Goal: Transaction & Acquisition: Purchase product/service

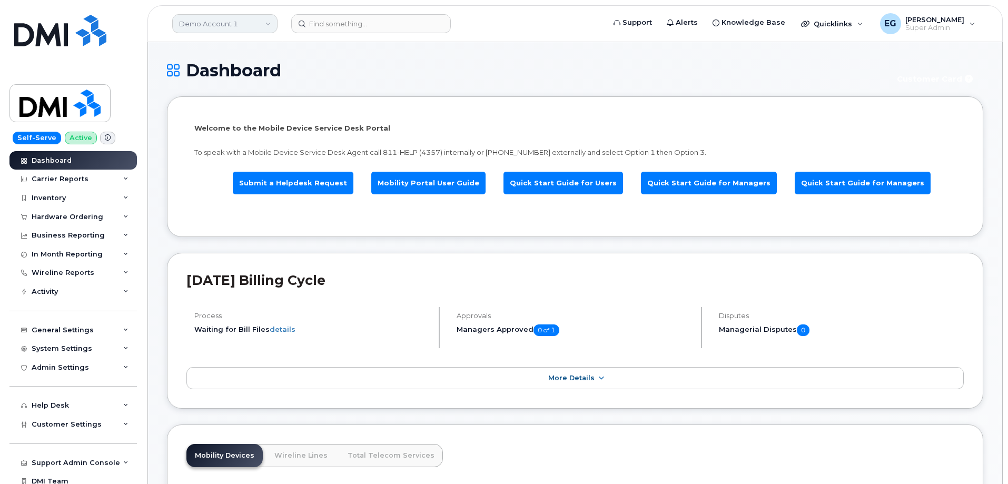
click at [203, 19] on link "Demo Account 1" at bounding box center [224, 23] width 105 height 19
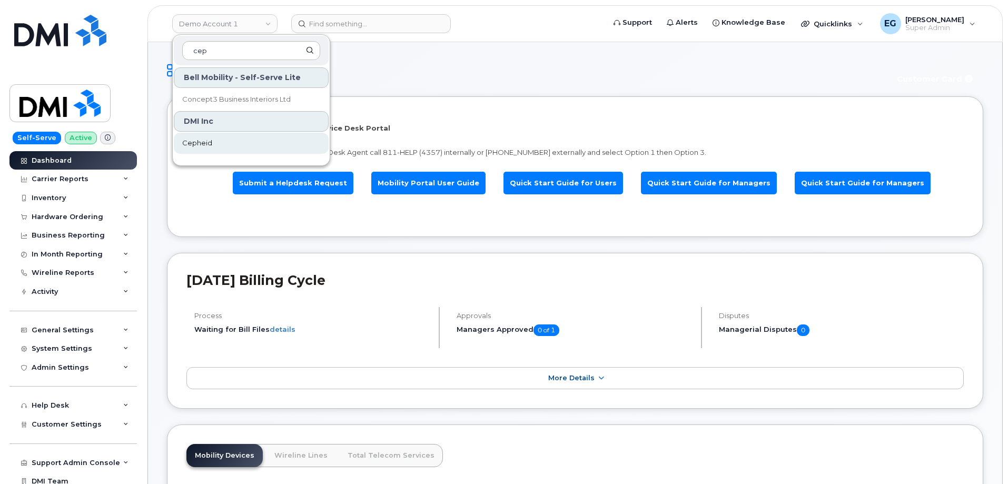
type input "cep"
click at [207, 146] on span "Cepheid" at bounding box center [197, 143] width 30 height 11
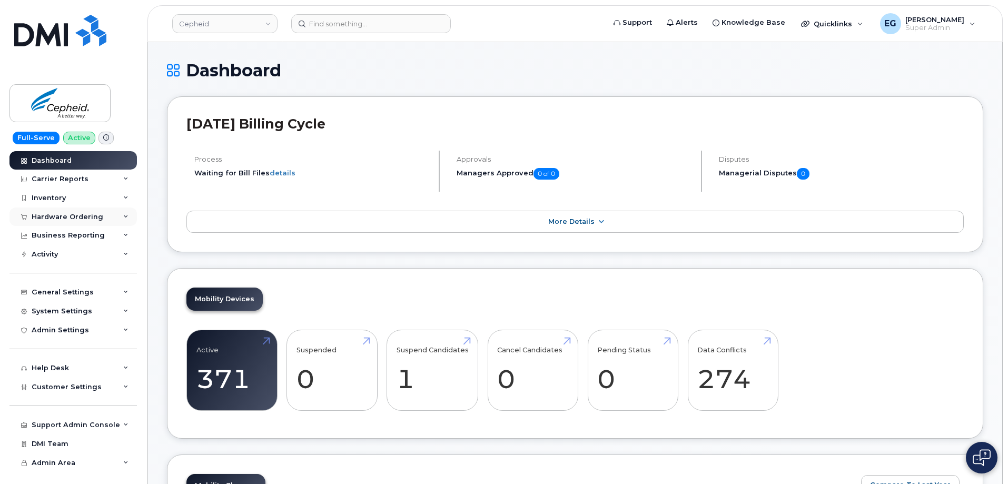
click at [71, 214] on div "Hardware Ordering" at bounding box center [68, 217] width 72 height 8
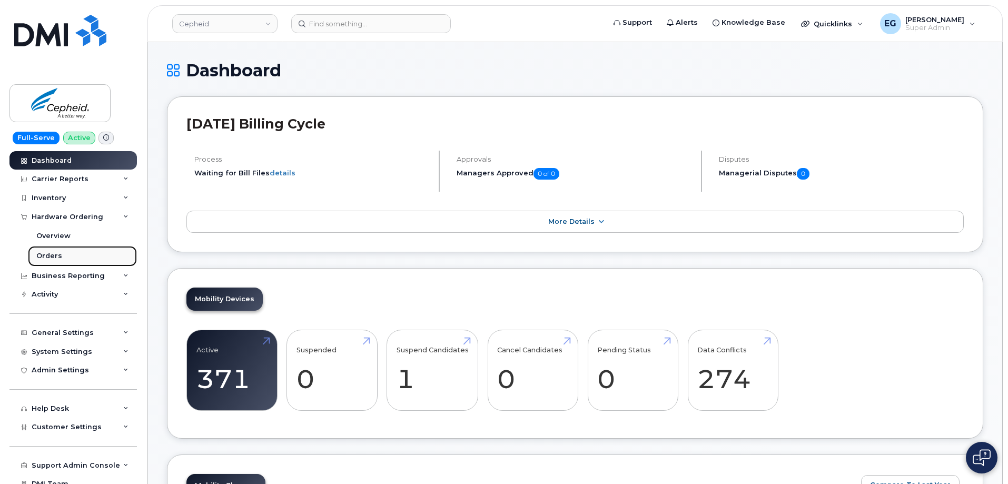
click at [58, 252] on div "Orders" at bounding box center [49, 255] width 26 height 9
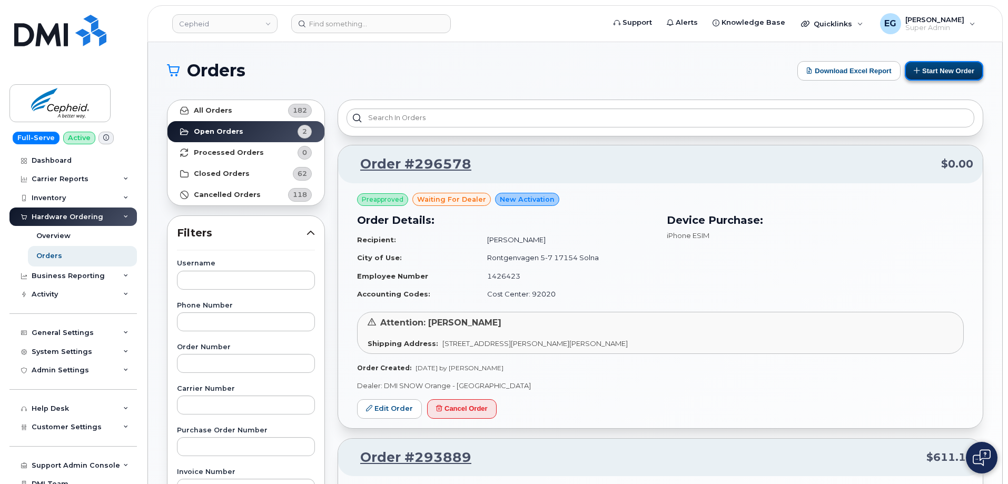
click at [958, 74] on button "Start New Order" at bounding box center [944, 70] width 78 height 19
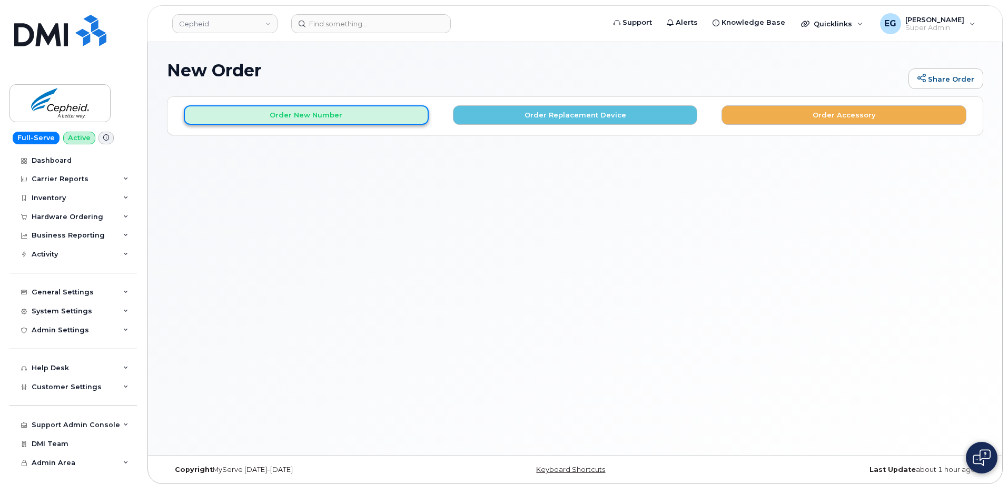
click at [321, 124] on button "Order New Number" at bounding box center [306, 114] width 245 height 19
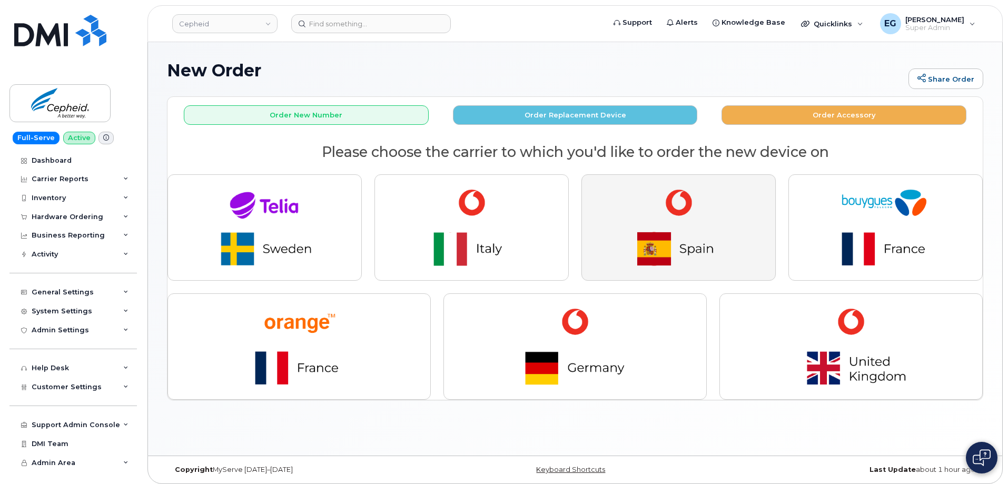
click at [657, 235] on img "button" at bounding box center [678, 227] width 147 height 88
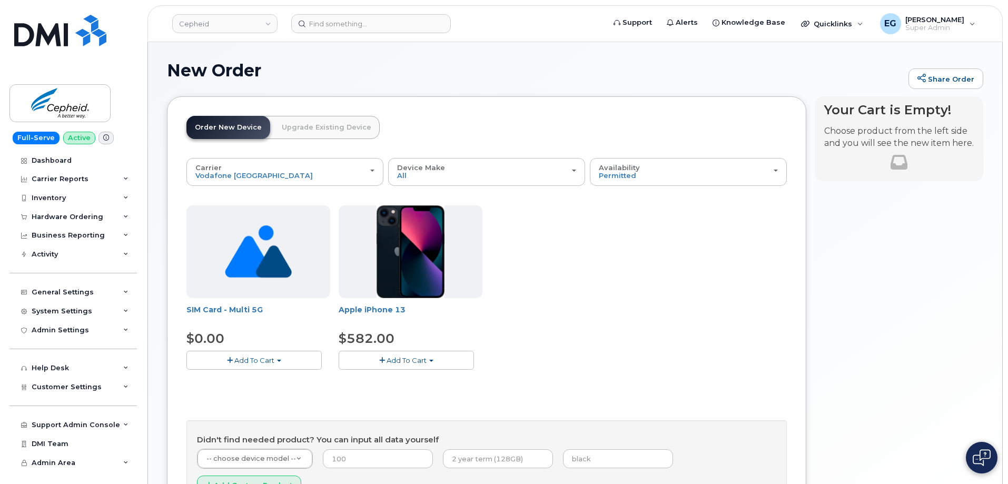
click at [276, 359] on button "Add To Cart" at bounding box center [253, 360] width 135 height 18
click at [250, 382] on link "$0.00 - New Activation" at bounding box center [239, 379] width 100 height 13
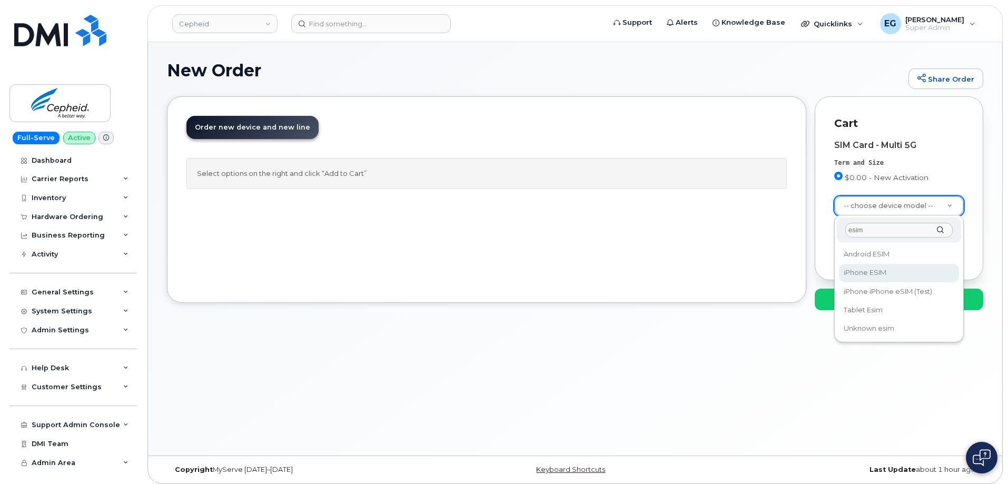
type input "esim"
select select "3299"
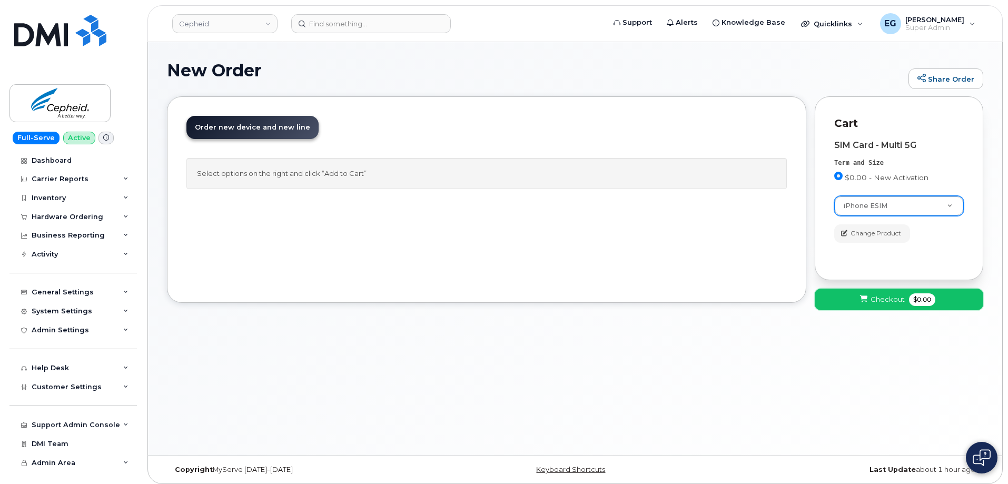
click at [874, 304] on span "Checkout" at bounding box center [888, 299] width 34 height 10
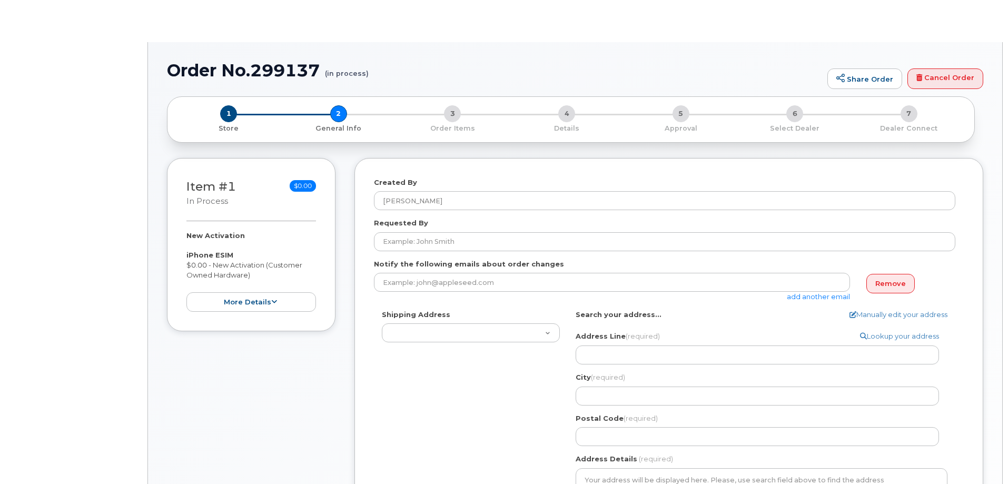
select select
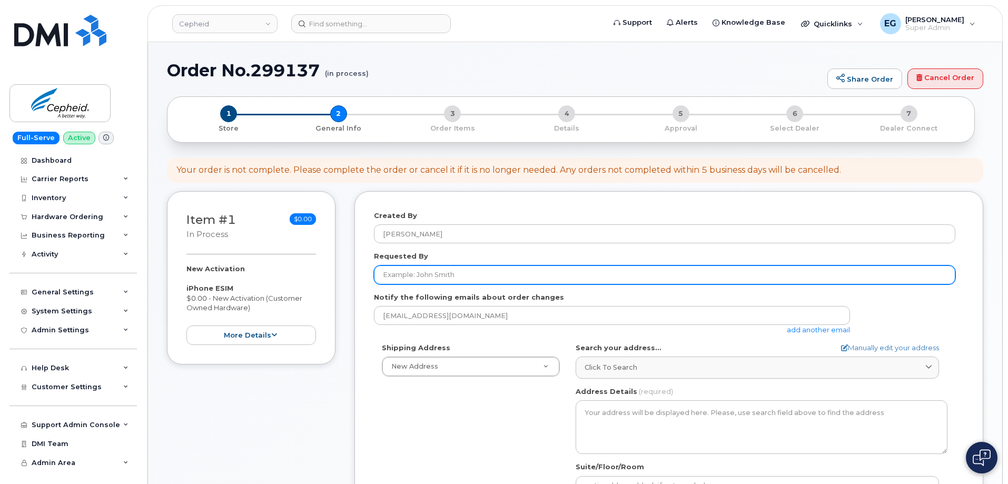
click at [437, 276] on input "Requested By" at bounding box center [664, 274] width 581 height 19
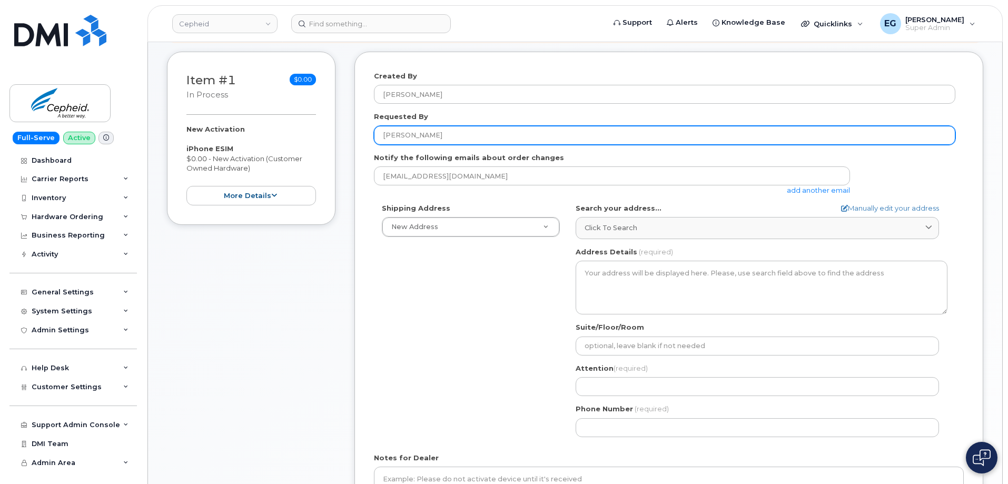
scroll to position [158, 0]
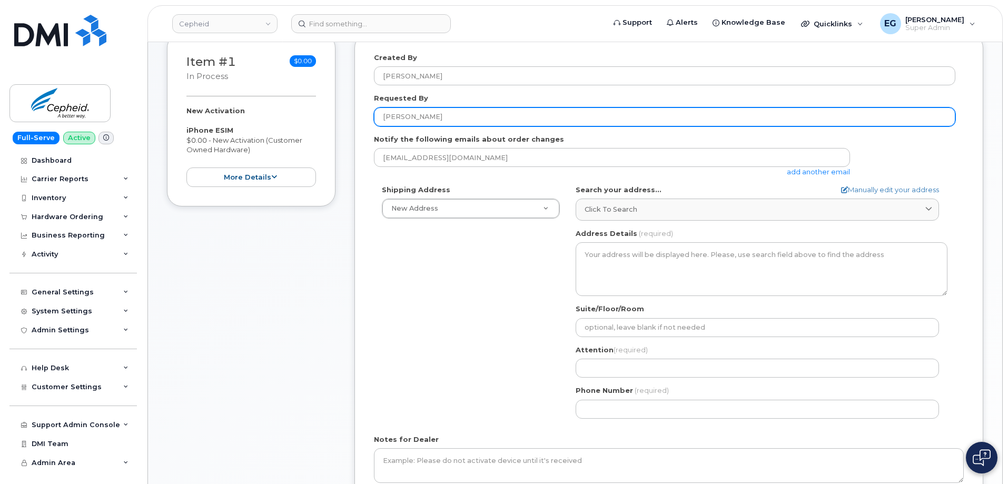
type input "[PERSON_NAME]"
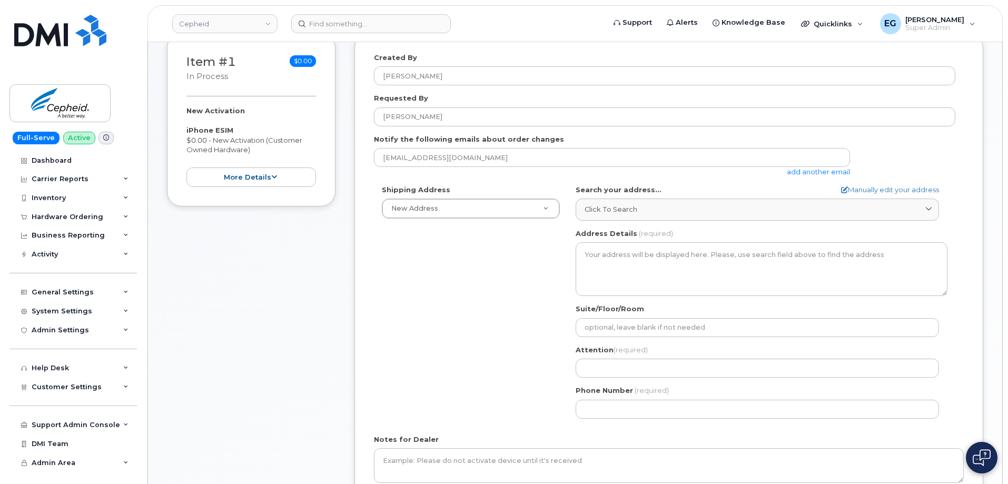
click at [629, 222] on div "Search your address... Manually edit your address Click to search No available …" at bounding box center [762, 306] width 388 height 242
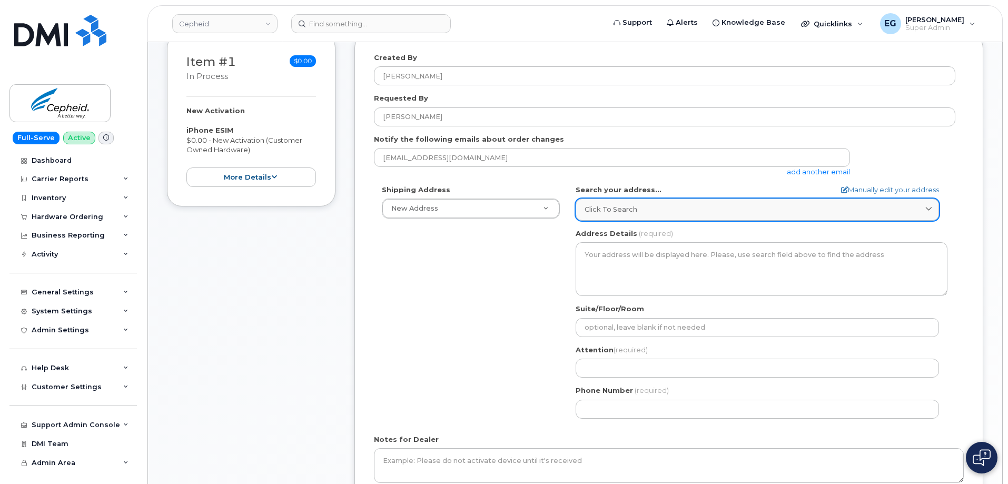
click at [637, 215] on link "Click to search" at bounding box center [757, 210] width 363 height 22
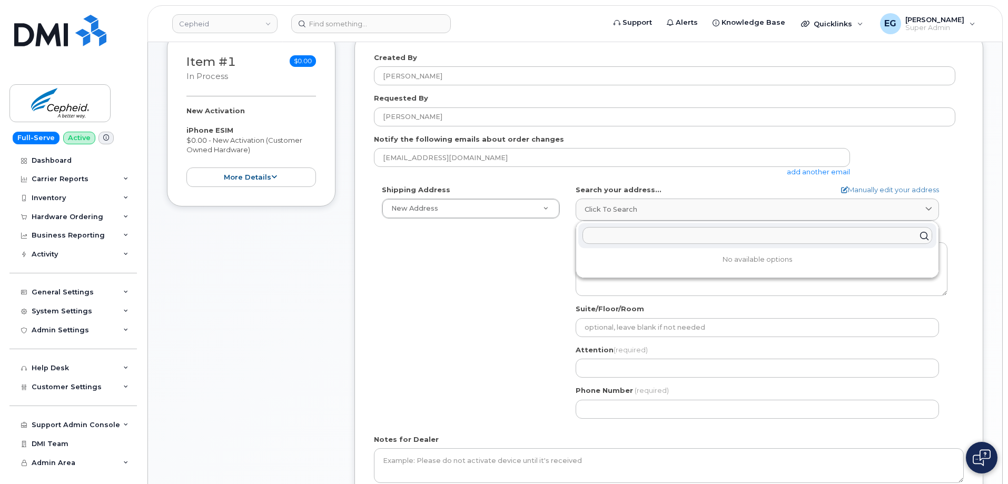
click at [613, 232] on input "text" at bounding box center [757, 236] width 350 height 17
paste input "Pl. d'Europa, 41, 08908 L'Hospitalet de Llobregat, Barcelona, Spain"
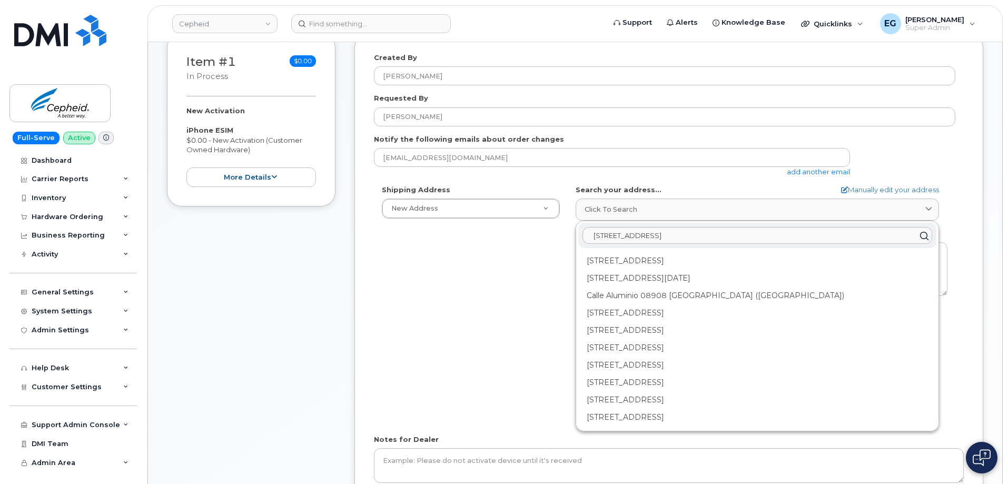
click at [502, 307] on div "Shipping Address New Address New Address Piet Heinkade 55 12 Rue Jules Raimu Ho…" at bounding box center [664, 306] width 581 height 242
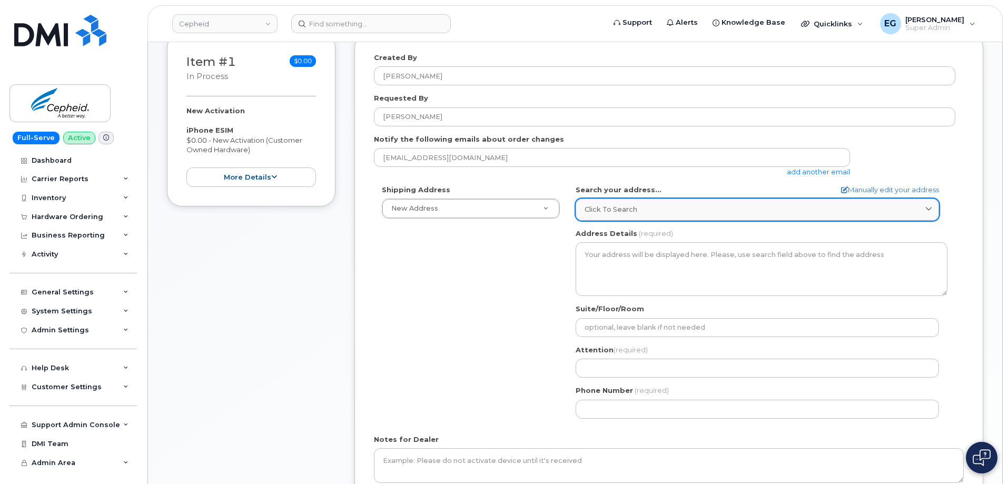
click at [699, 211] on div "Click to search" at bounding box center [757, 209] width 345 height 10
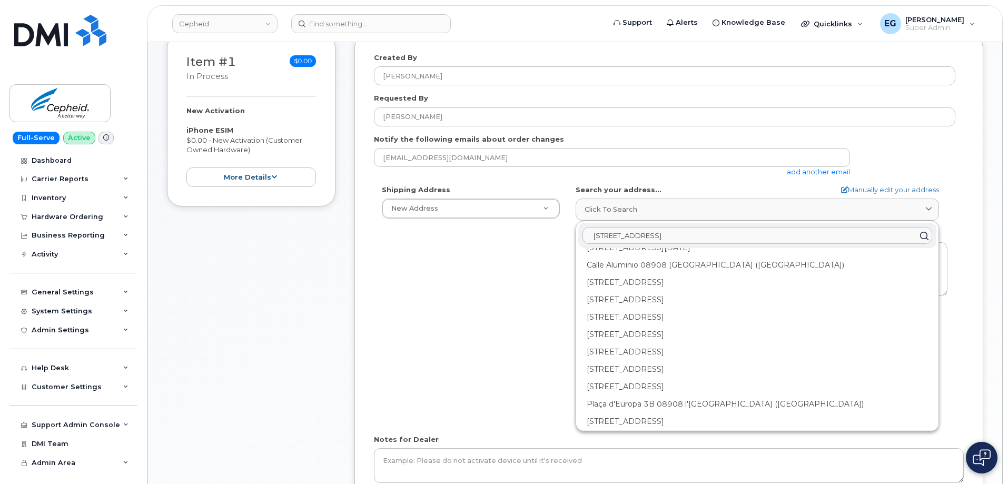
scroll to position [0, 0]
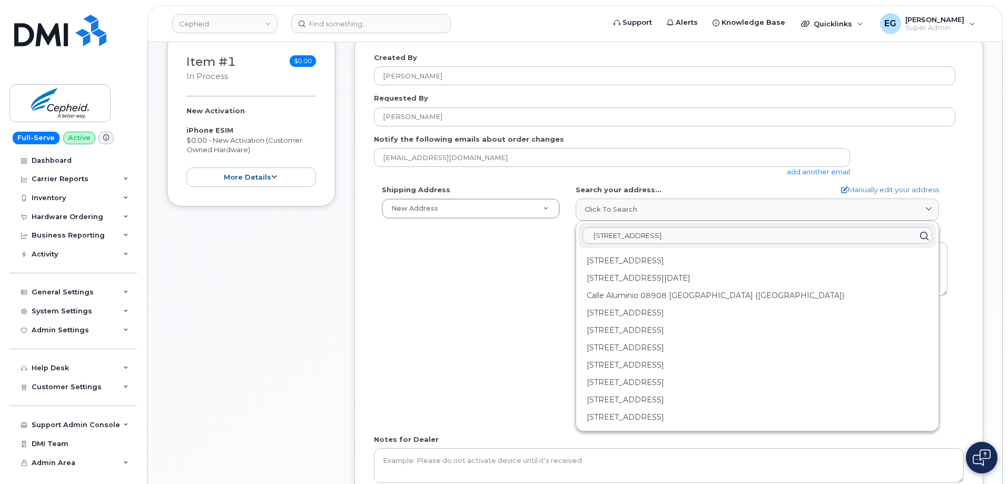
click at [601, 232] on input "Pl. d'Europa, 41, 08908 L'Hospitalet de Llobregat, Barcelona, Spain" at bounding box center [757, 236] width 350 height 17
drag, startPoint x: 843, startPoint y: 234, endPoint x: 661, endPoint y: 238, distance: 181.2
click at [661, 238] on input "Placa d'Europa, 41, 08908 L'Hospitalet de Llobregat, Barcelona, Spain" at bounding box center [757, 236] width 350 height 17
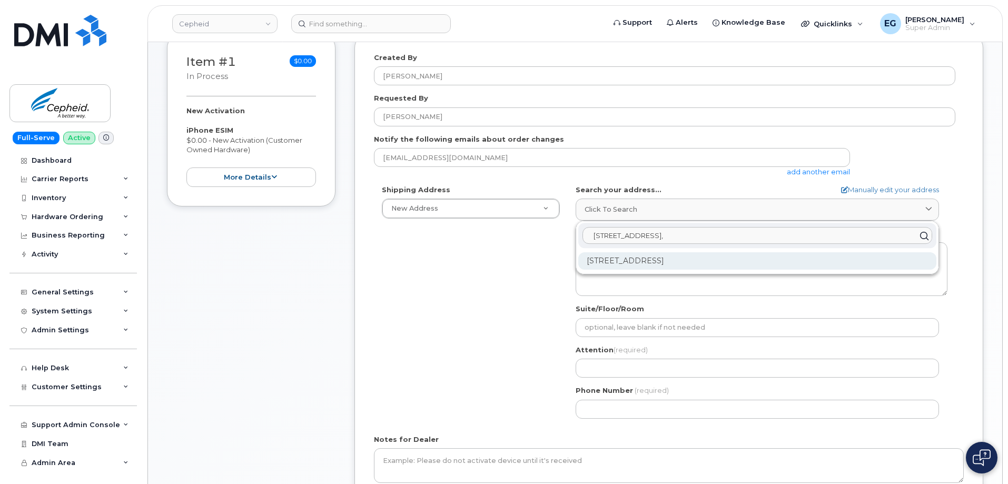
type input "Placa d'Europa, 41,"
click at [683, 258] on div "[STREET_ADDRESS]" at bounding box center [757, 260] width 358 height 17
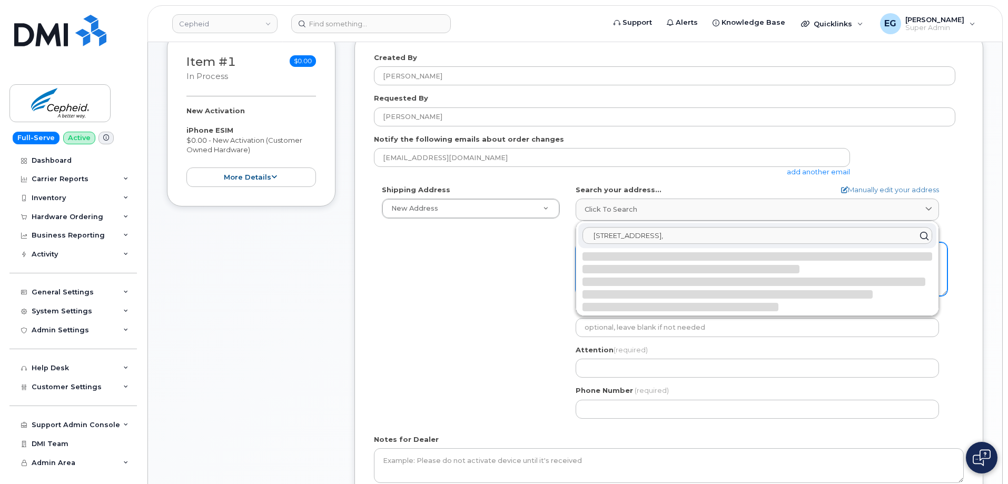
select select
type textarea "[STREET_ADDRESS]"
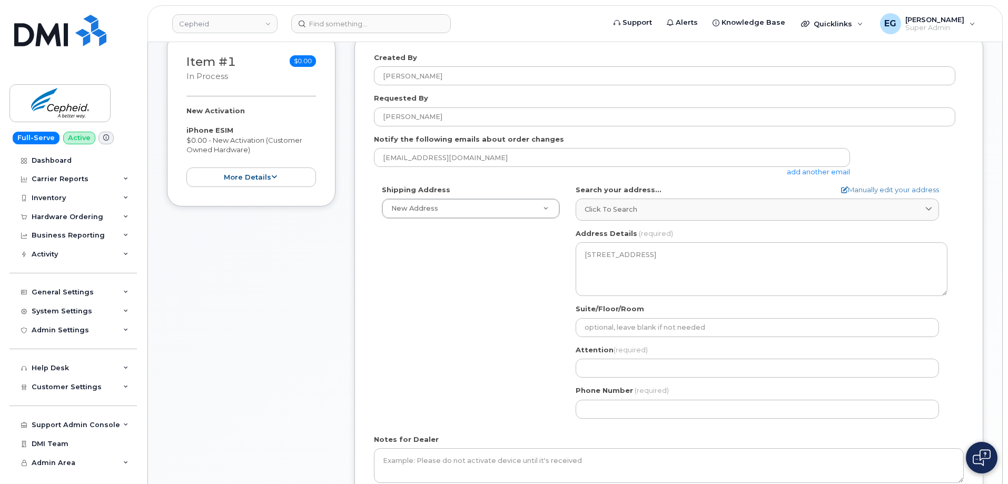
click at [519, 290] on div "Shipping Address New Address New Address Piet Heinkade 55 12 Rue Jules Raimu Ho…" at bounding box center [664, 306] width 581 height 242
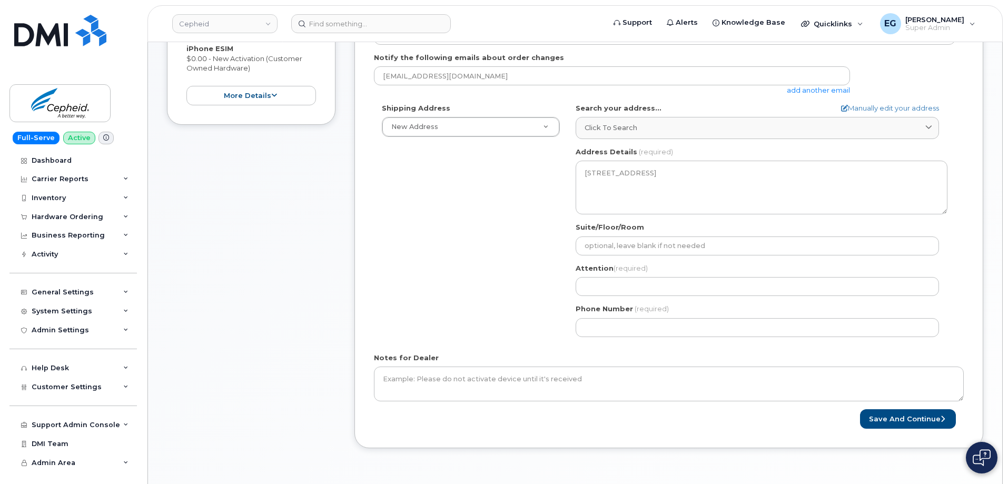
scroll to position [263, 0]
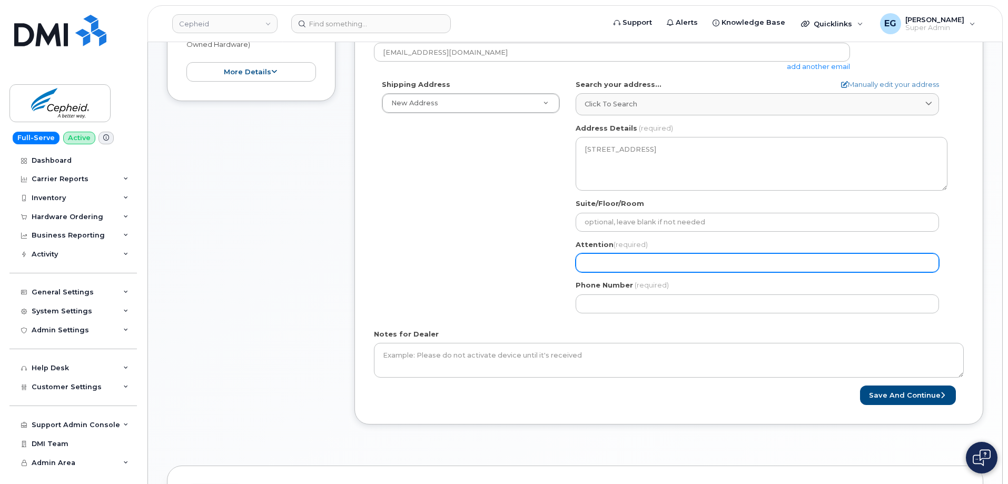
click at [611, 264] on input "Attention (required)" at bounding box center [757, 262] width 363 height 19
paste input "Sergio.GonzalezCeballos"
select select
type input "Sergio.GonzalezCeballos"
click at [609, 266] on input "Sergio.GonzalezCeballos" at bounding box center [757, 262] width 363 height 19
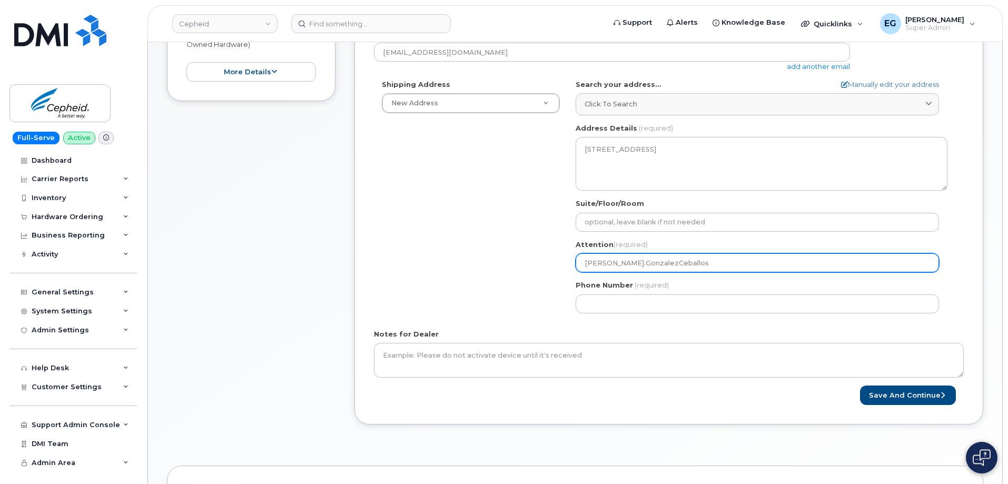
select select
type input "SergioGonzalezCeballos"
select select
type input "Sergio GonzalezCeballos"
click at [640, 263] on input "Sergio GonzalezCeballos" at bounding box center [757, 262] width 363 height 19
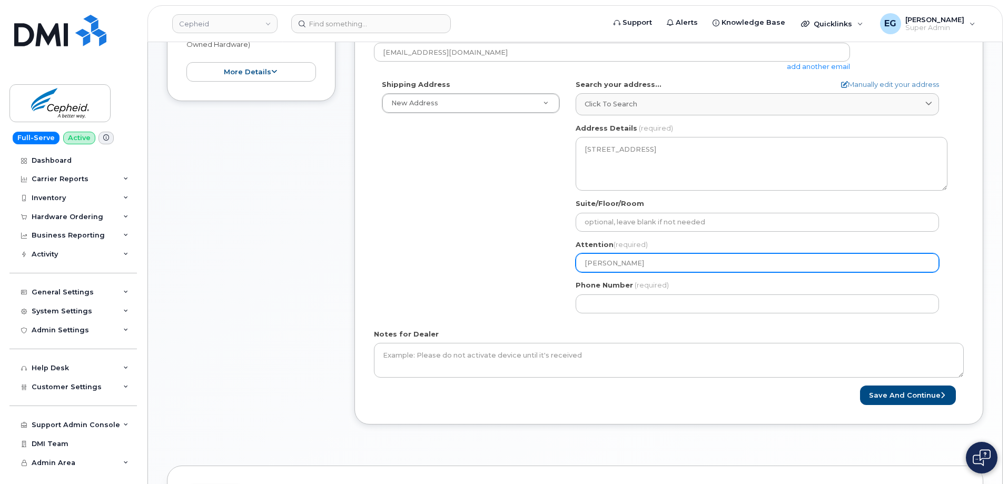
select select
type input "[PERSON_NAME] [PERSON_NAME]"
select select
type input "Sergio Gonzalez Ceballos"
select select
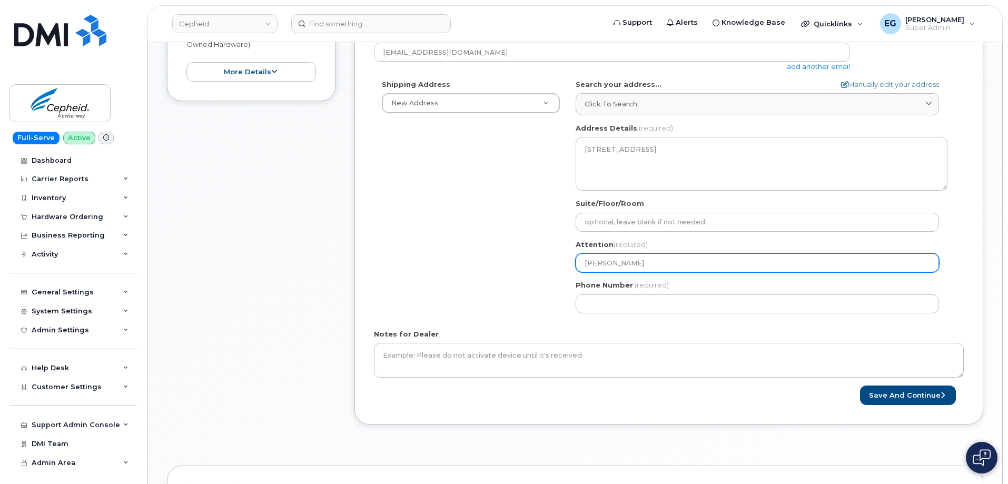
type input "[PERSON_NAME] [PERSON_NAME]"
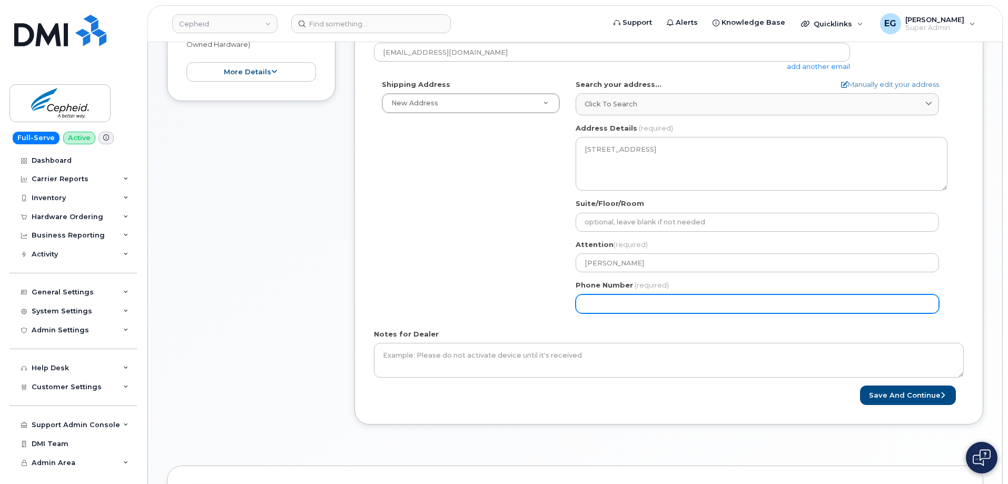
click at [454, 278] on div "Shipping Address New Address New Address Piet Heinkade 55 12 Rue Jules Raimu Ho…" at bounding box center [664, 201] width 581 height 242
click at [675, 305] on input "Phone Number" at bounding box center [757, 303] width 363 height 19
paste input "46733050323"
type input "46733050323"
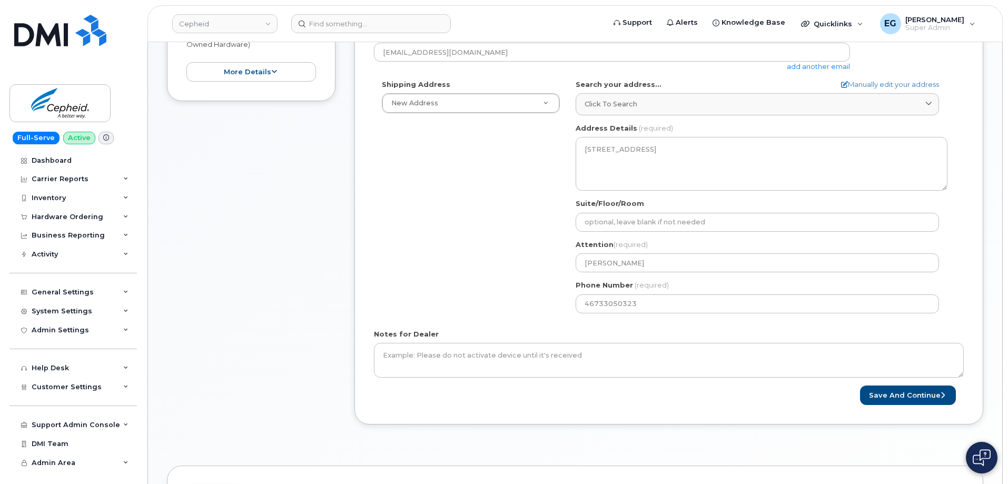
click at [461, 272] on div "Shipping Address New Address New Address Piet Heinkade 55 12 Rue Jules Raimu Ho…" at bounding box center [664, 201] width 581 height 242
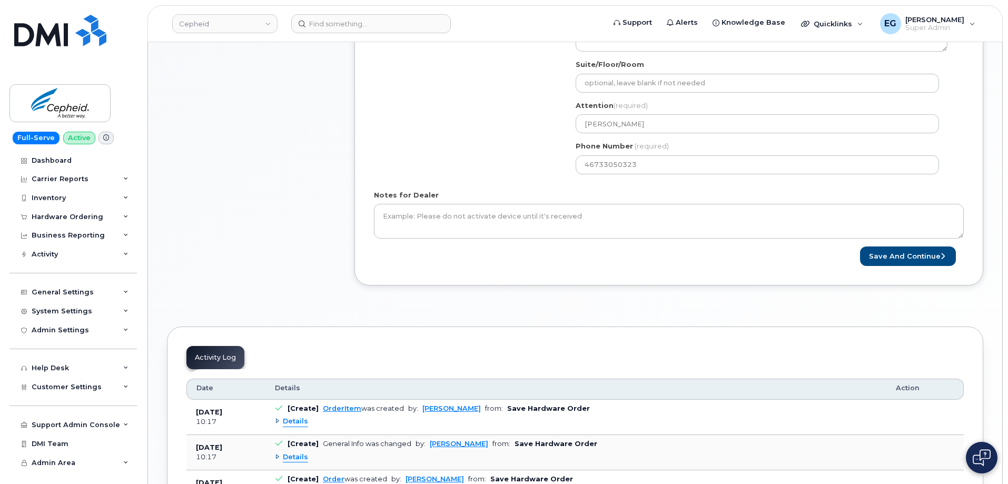
scroll to position [421, 0]
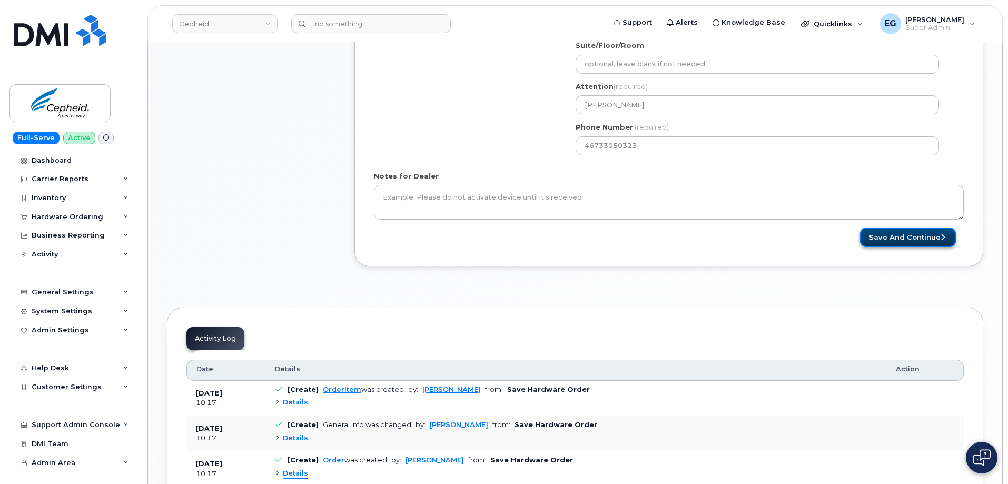
click at [919, 240] on button "Save and Continue" at bounding box center [908, 237] width 96 height 19
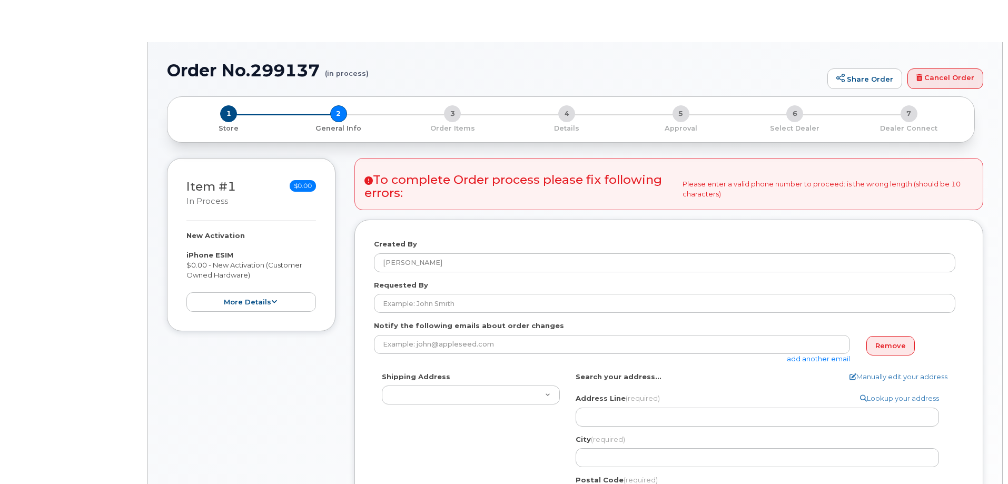
select select
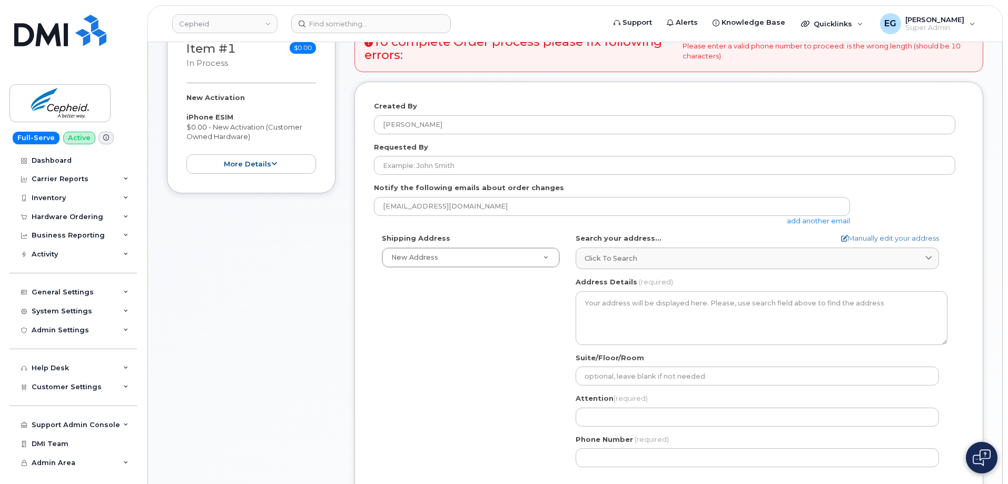
scroll to position [211, 0]
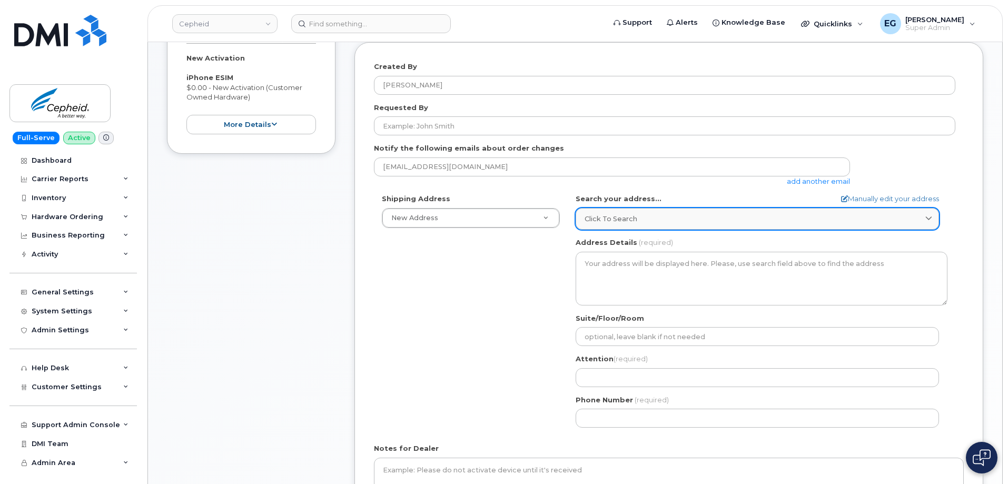
click at [662, 219] on div "Click to search" at bounding box center [757, 219] width 345 height 10
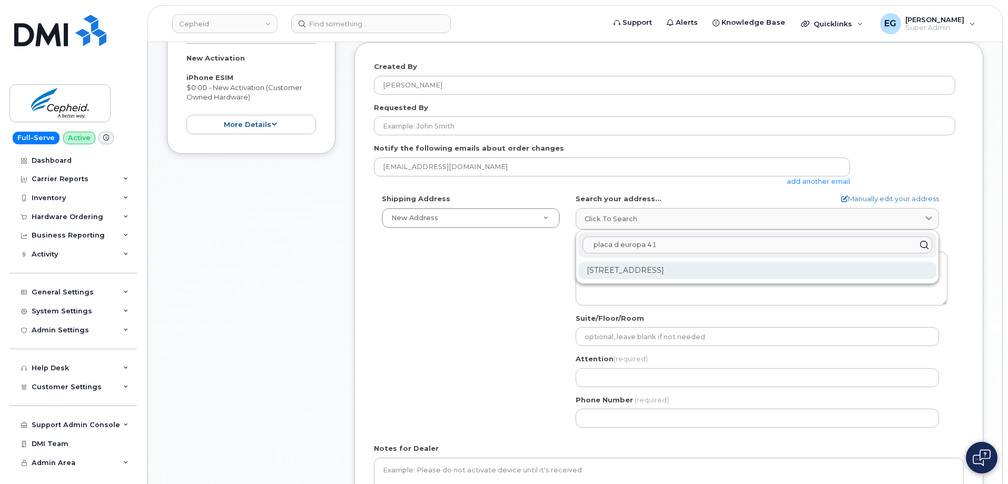
type input "placa d europa 41"
click at [653, 269] on div "[STREET_ADDRESS]" at bounding box center [757, 270] width 358 height 17
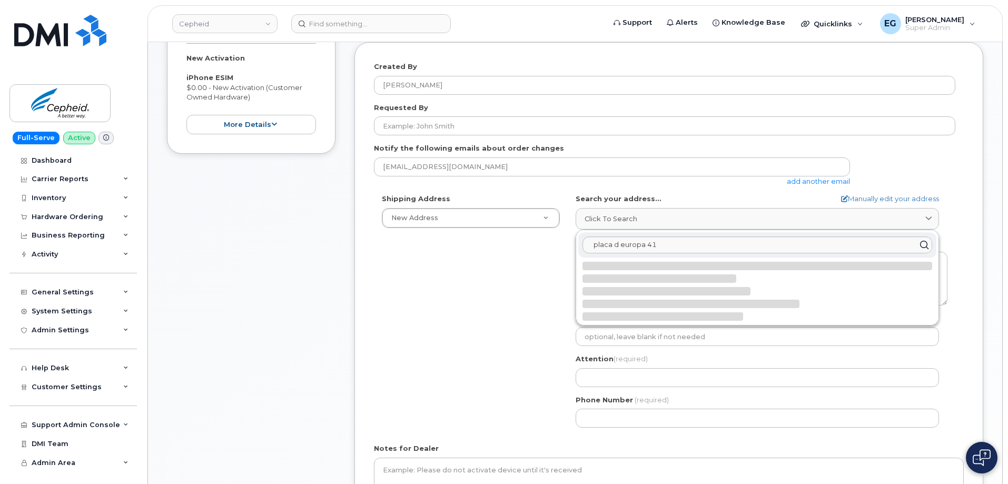
select select
type textarea "[STREET_ADDRESS]"
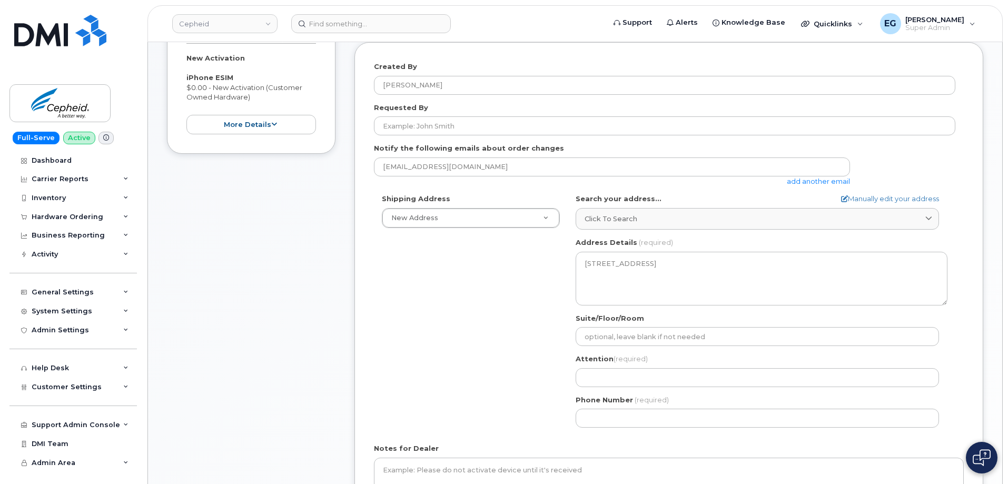
click at [514, 411] on div "Shipping Address New Address New Address [PERSON_NAME][STREET_ADDRESS][PERSON_N…" at bounding box center [664, 315] width 581 height 242
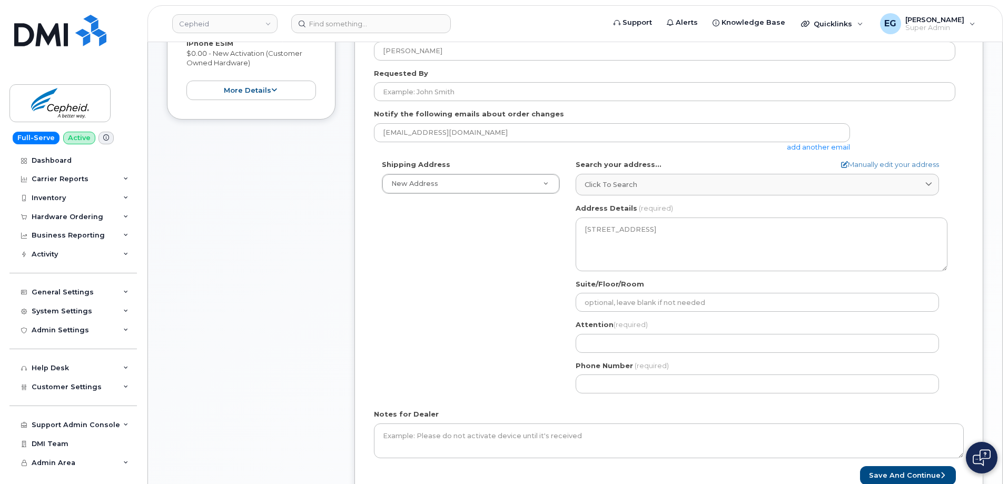
scroll to position [263, 0]
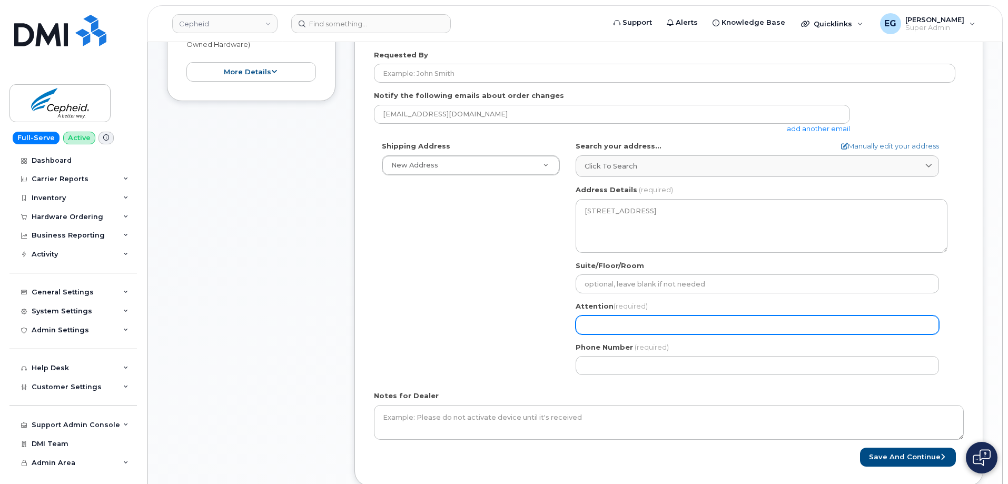
click at [658, 331] on input "Attention (required)" at bounding box center [757, 324] width 363 height 19
paste input "Sergio.GonzalezCeballos"
select select
type input "Sergio.GonzalezCeballos"
click at [610, 327] on input "Sergio.GonzalezCeballos" at bounding box center [757, 324] width 363 height 19
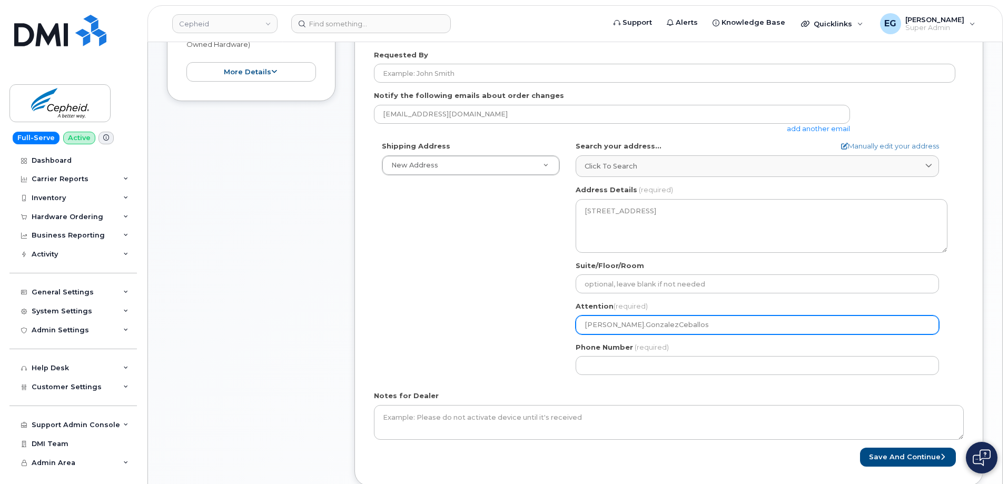
select select
type input "SergioGonzalezCeballos"
select select
type input "Sergio GonzalezCeballos"
click at [640, 326] on input "Sergio GonzalezCeballos" at bounding box center [757, 324] width 363 height 19
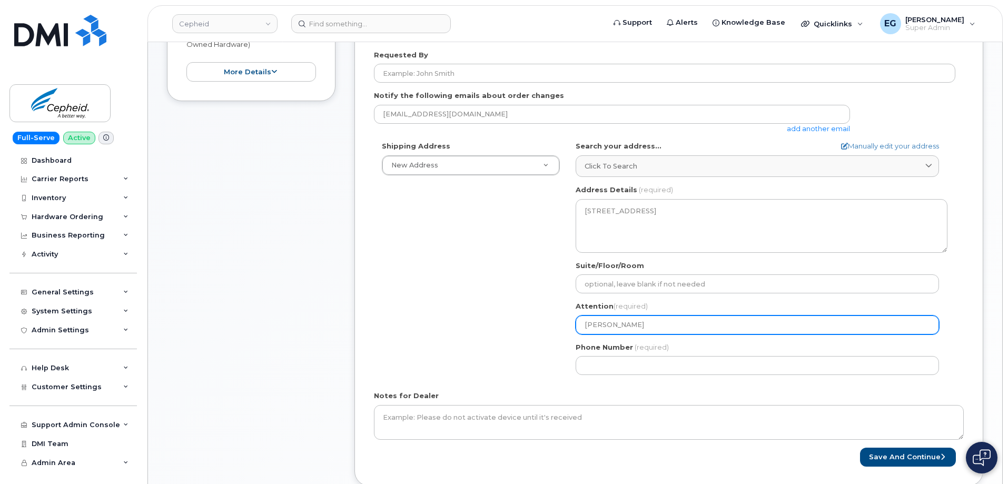
select select
type input "[PERSON_NAME] [PERSON_NAME]"
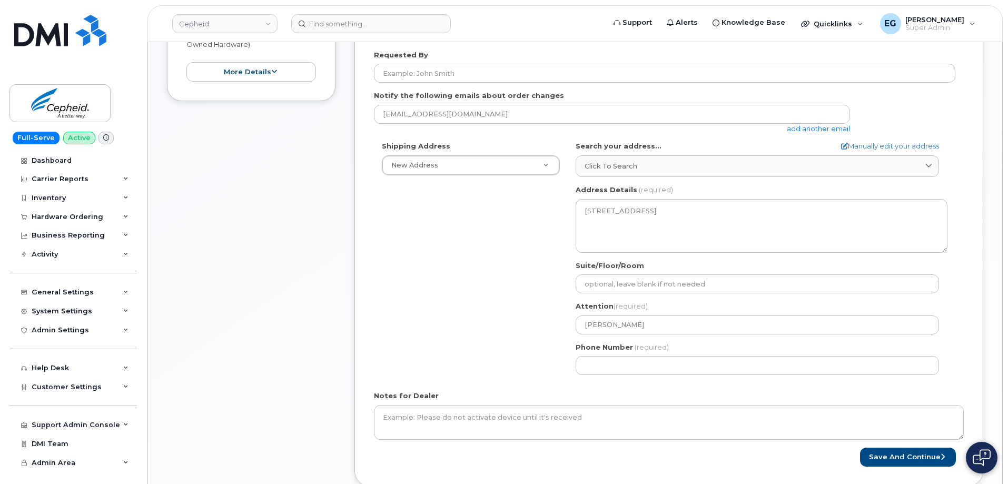
click at [455, 325] on div "Shipping Address New Address New Address Piet Heinkade 55 12 Rue Jules Raimu Ho…" at bounding box center [664, 262] width 581 height 242
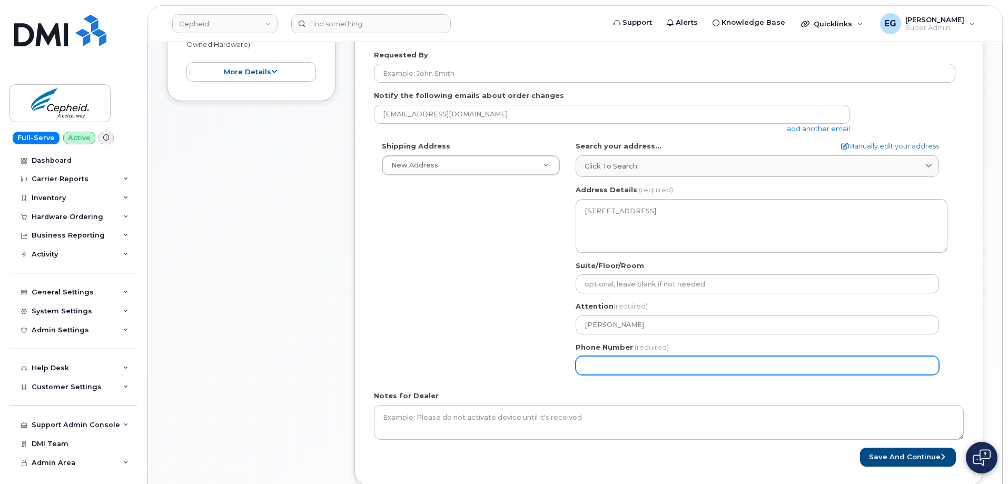
click at [628, 367] on input "Phone Number" at bounding box center [757, 365] width 363 height 19
type input "773987514"
select select
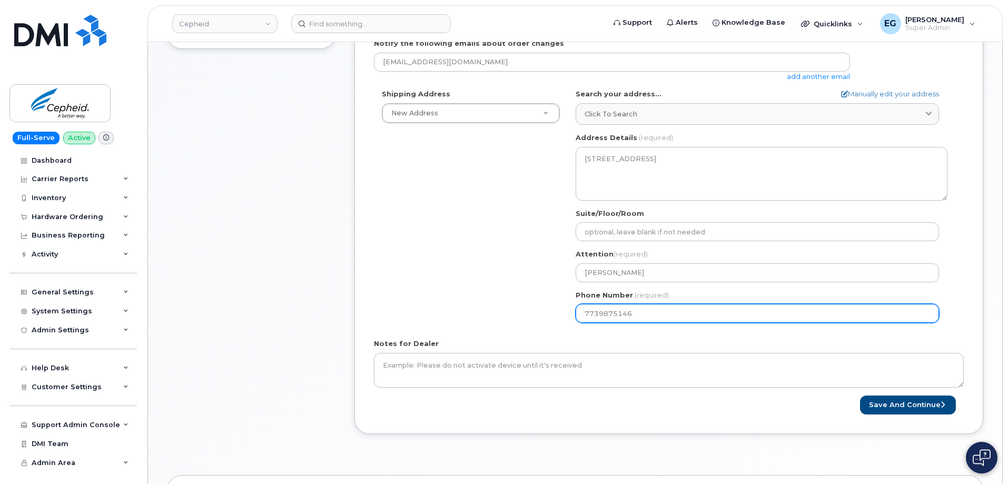
scroll to position [316, 0]
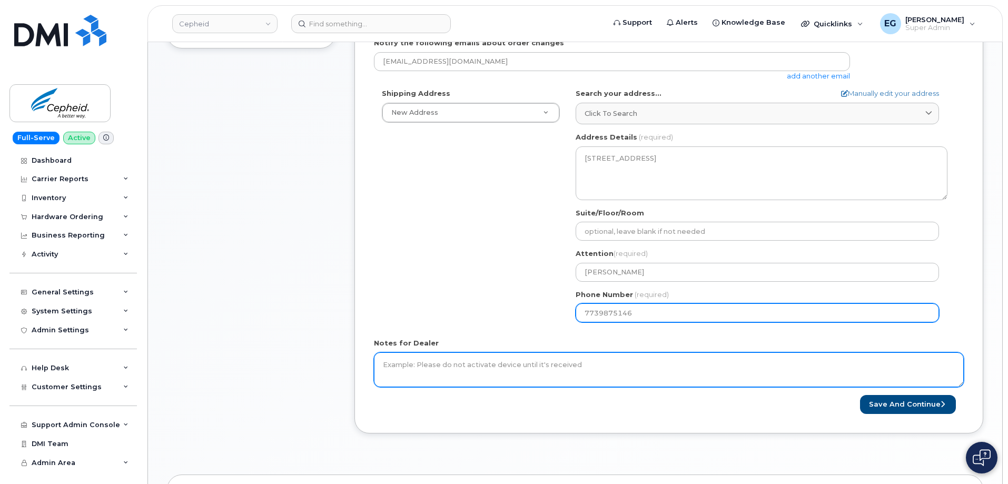
type input "7739875146"
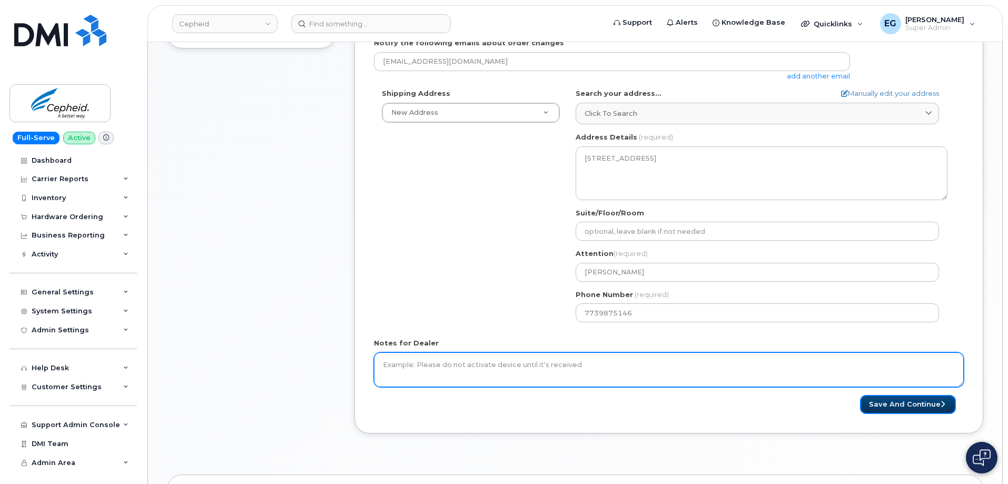
click at [881, 404] on button "Save and Continue" at bounding box center [908, 404] width 96 height 19
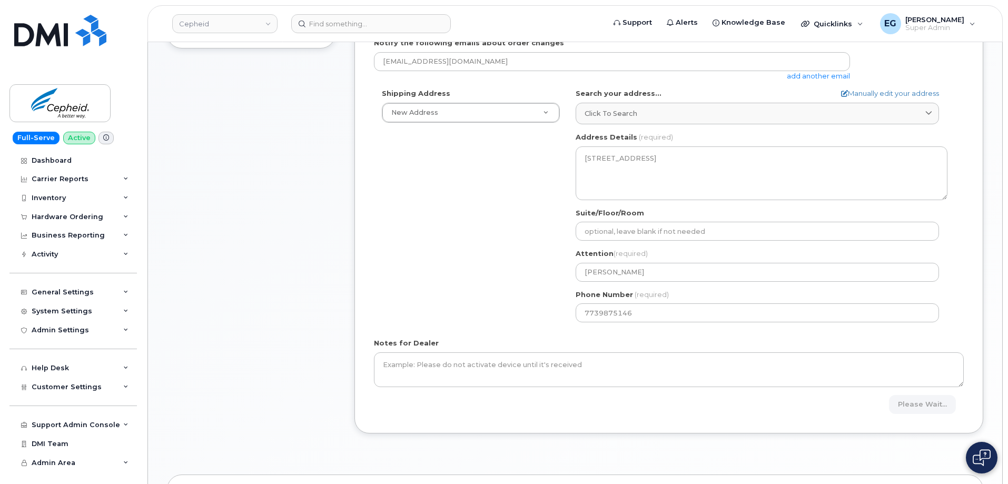
scroll to position [369, 0]
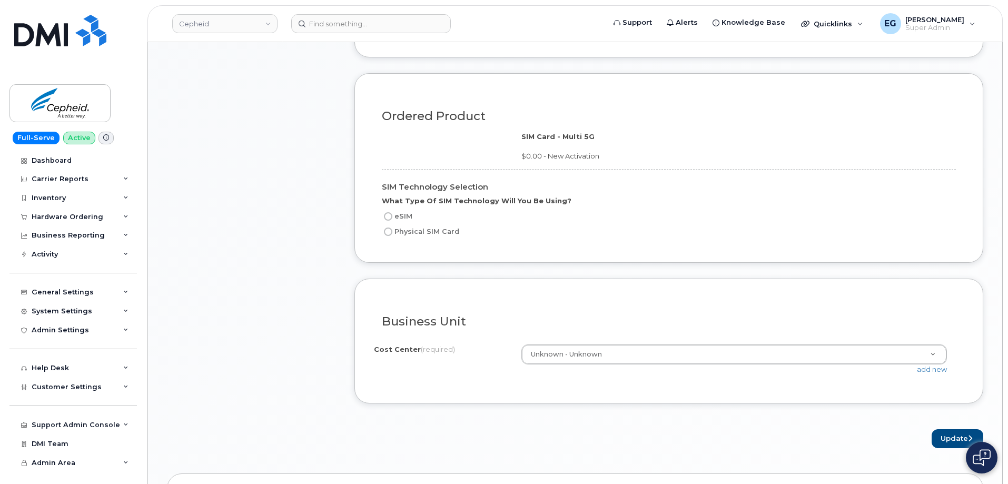
scroll to position [685, 0]
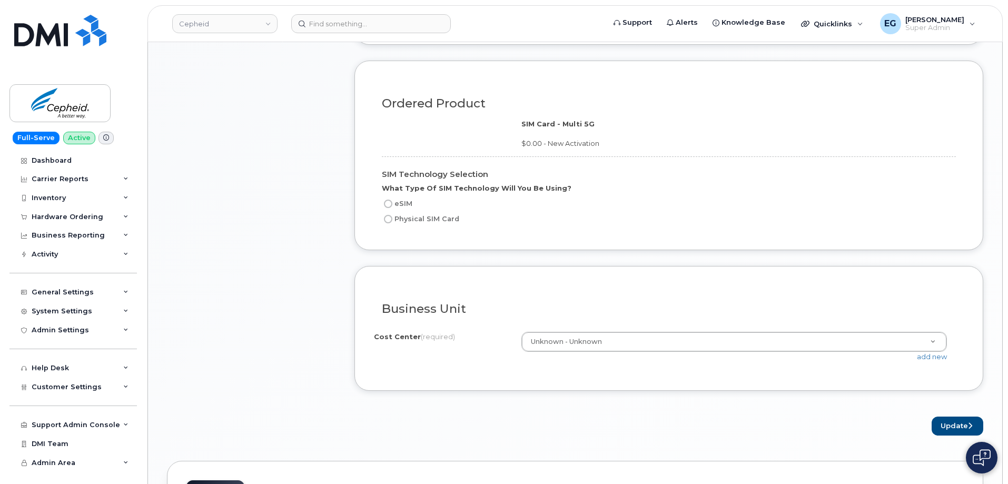
click at [387, 205] on input "eSIM" at bounding box center [388, 204] width 8 height 8
radio input "true"
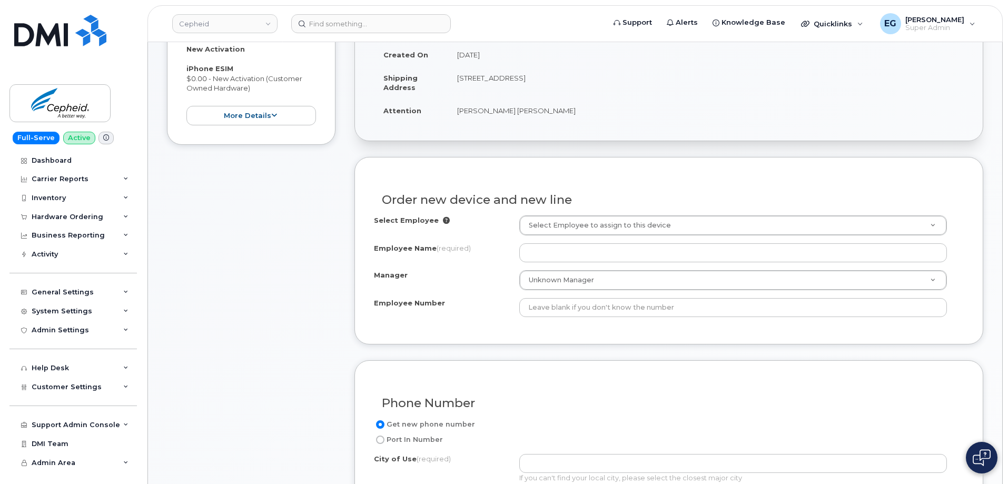
scroll to position [211, 0]
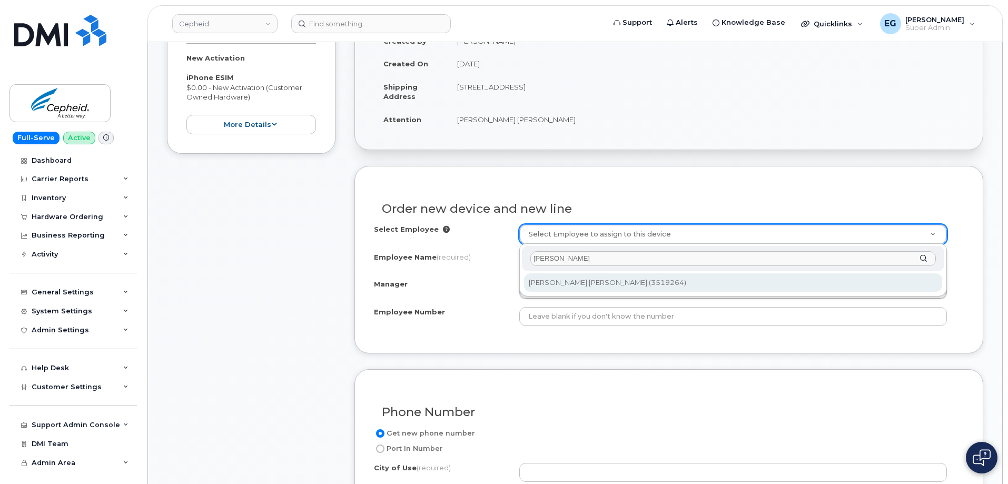
type input "sergio gon"
type input "1859002"
type input "[PERSON_NAME] [PERSON_NAME]"
type input "3519264"
type input "Rontgenvagen 5-7 17154 Solna"
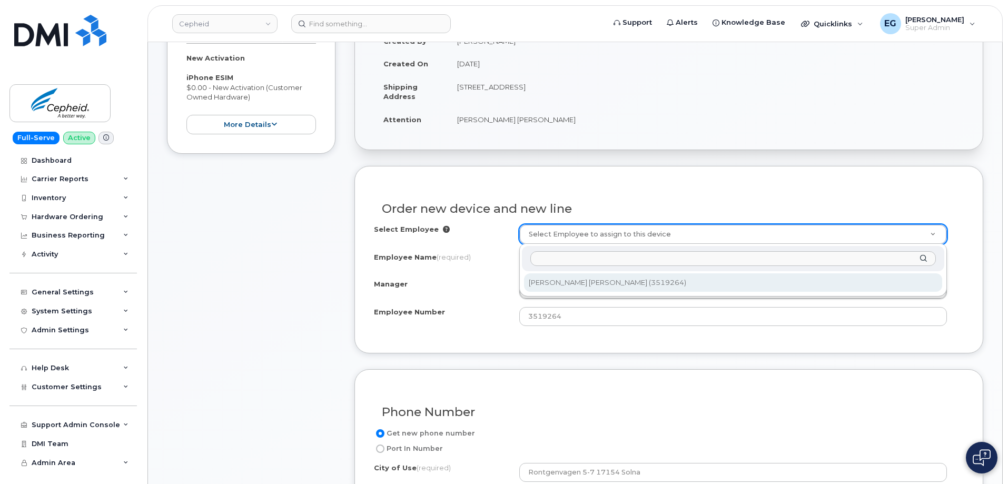
select select "84012"
select select "1859266"
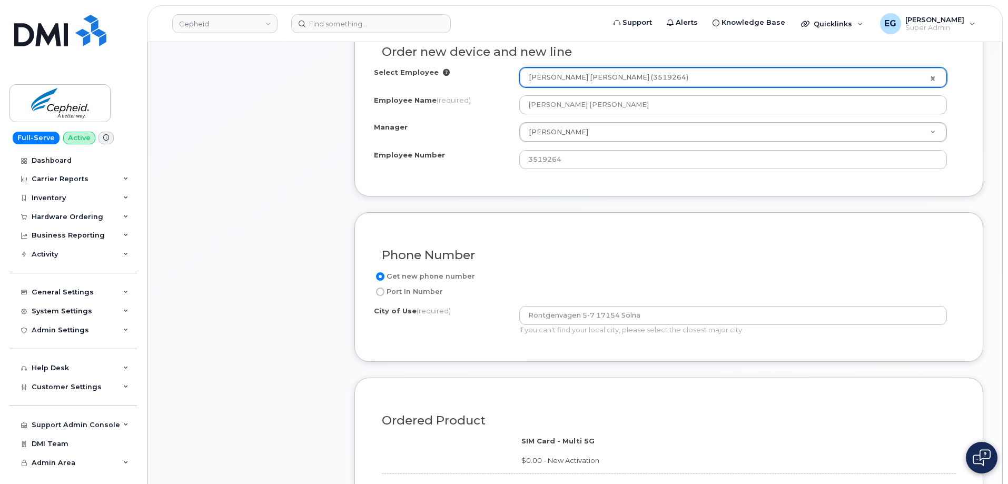
scroll to position [369, 0]
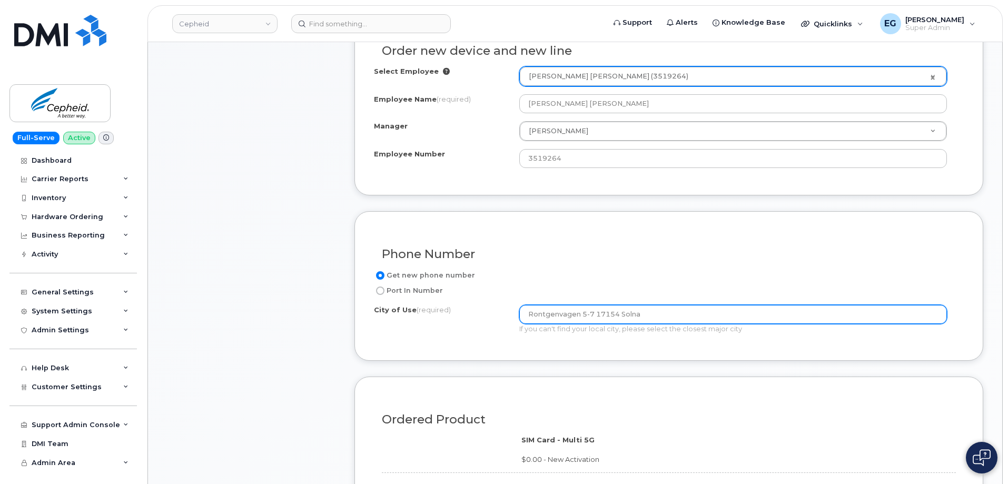
click at [653, 315] on input "Rontgenvagen 5-7 17154 Solna" at bounding box center [733, 314] width 428 height 19
type input "Barcelona"
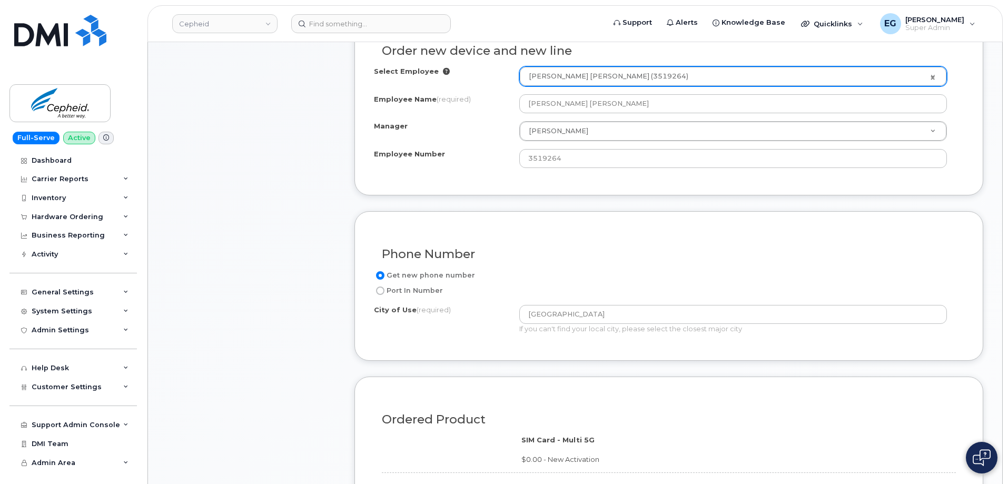
click at [458, 350] on div "Phone Number Get new phone number Port In Number City of Use (required) Barcelo…" at bounding box center [668, 286] width 629 height 150
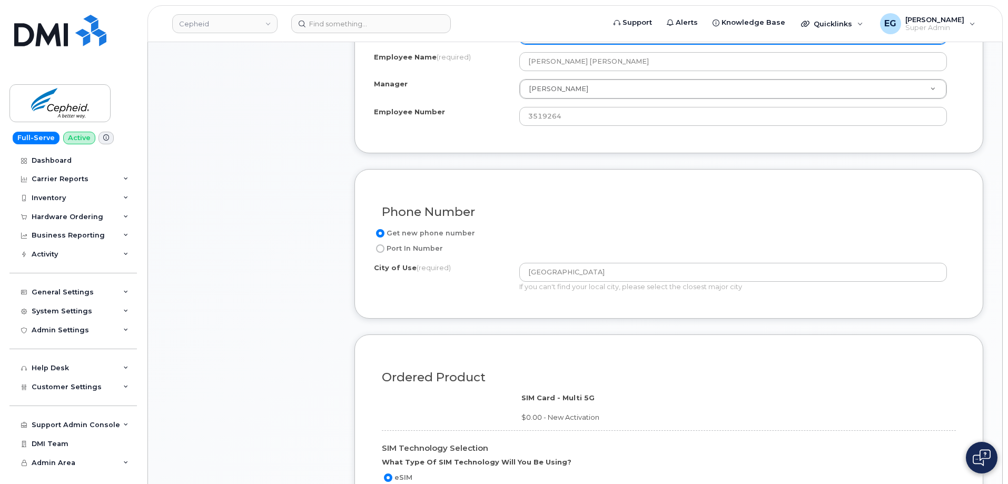
scroll to position [527, 0]
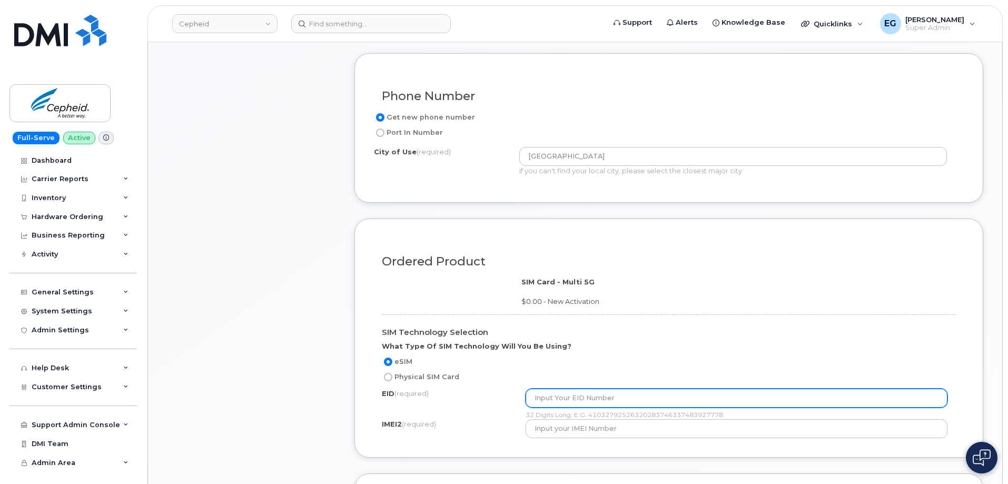
click at [596, 397] on input "text" at bounding box center [737, 398] width 422 height 19
paste input "358426438144706"
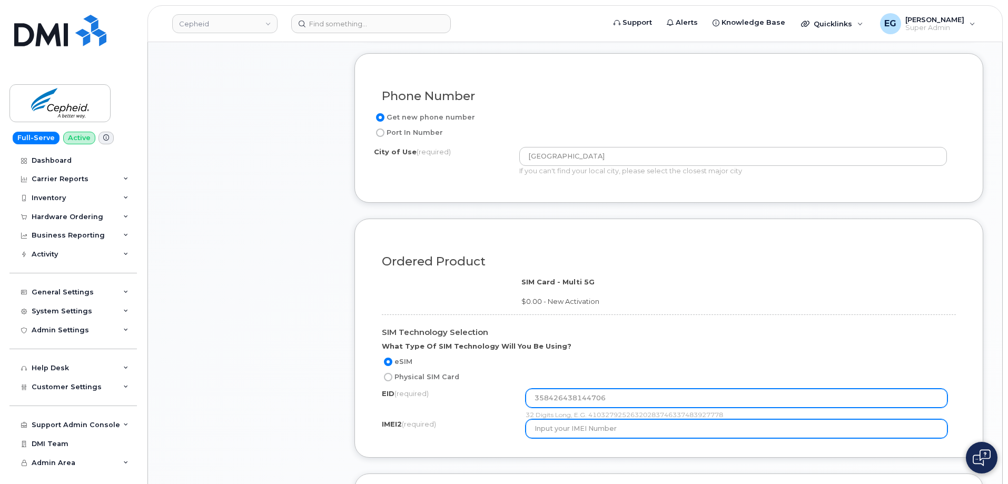
type input "358426438144706"
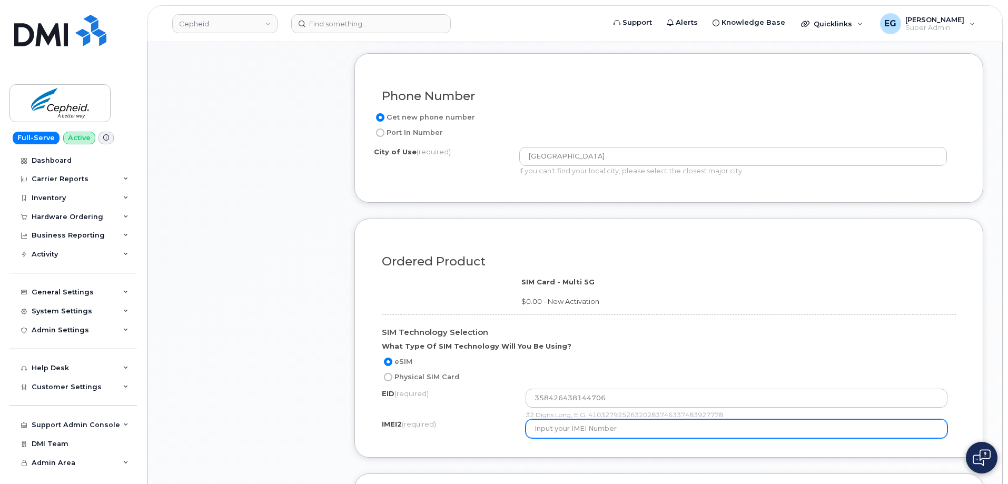
click at [560, 429] on input "text" at bounding box center [737, 428] width 422 height 19
paste input "358426438144706"
type input "358426438144706"
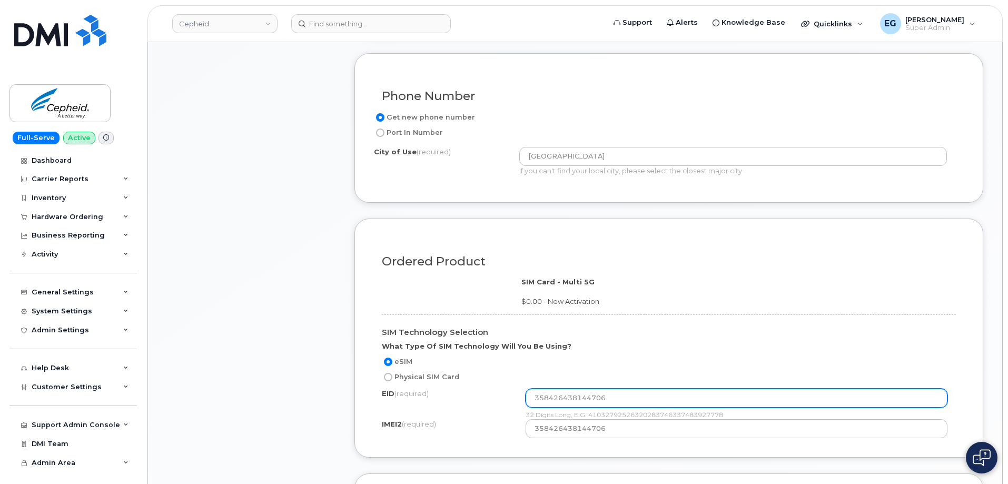
click at [601, 394] on input "358426438144706" at bounding box center [737, 398] width 422 height 19
paste input "89049032007108882600203281072467"
type input "89049032007108882600203281072467"
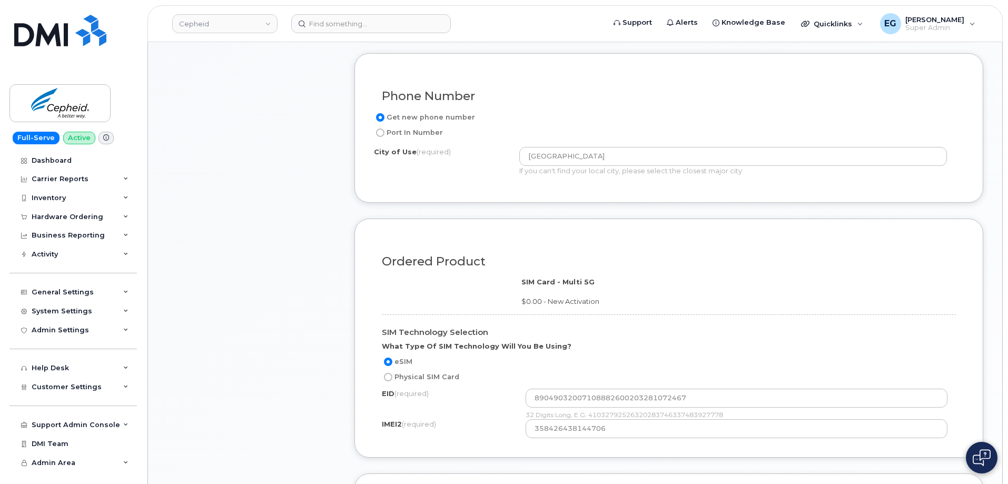
click at [261, 253] on div "Item #1 in process $0.00 New Activation iPhone ESIM $0.00 - New Activation (Cus…" at bounding box center [251, 154] width 169 height 979
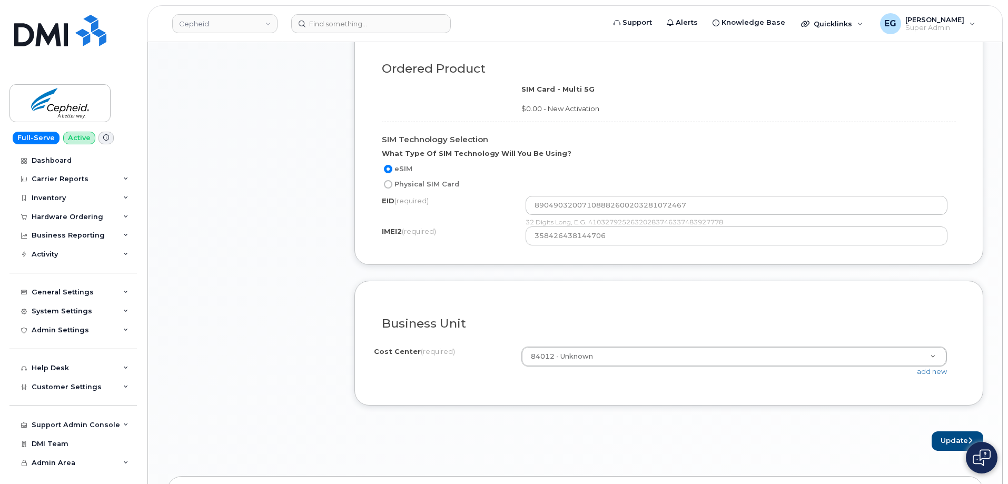
scroll to position [737, 0]
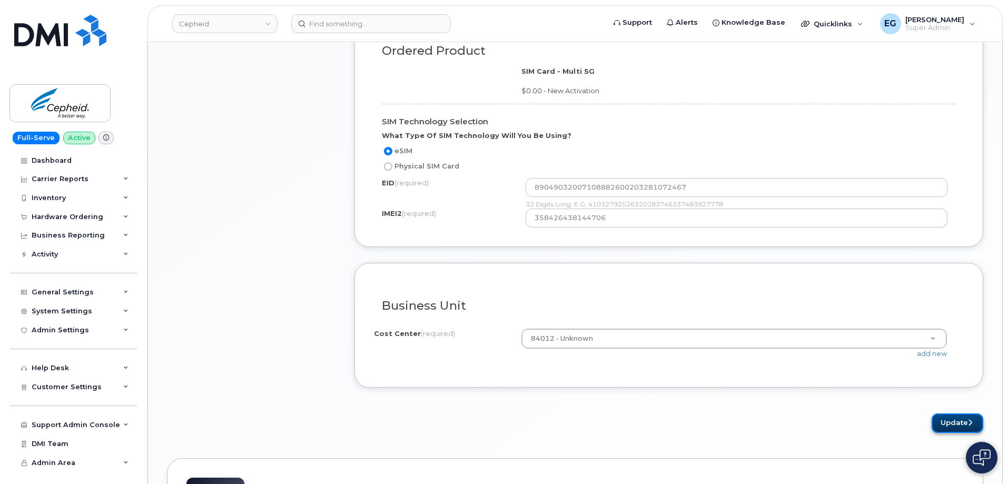
click at [954, 424] on button "Update" at bounding box center [958, 422] width 52 height 19
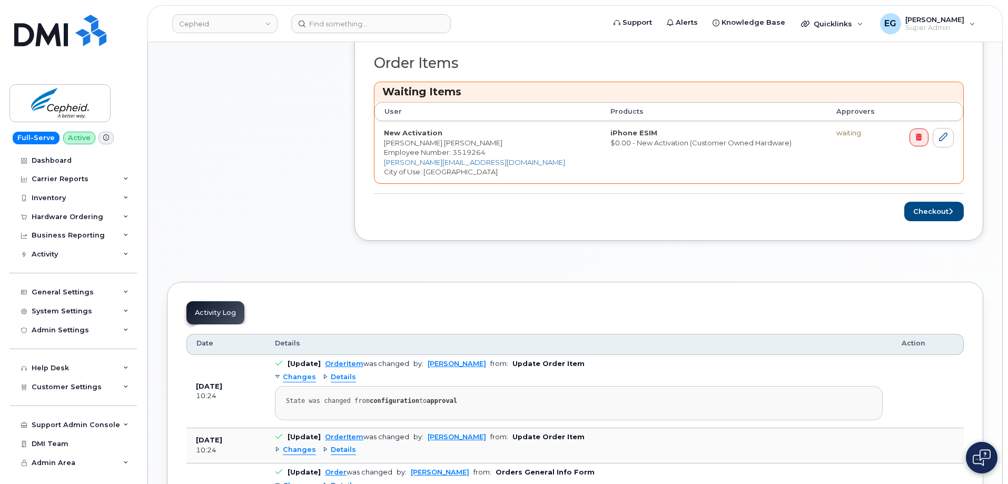
scroll to position [421, 0]
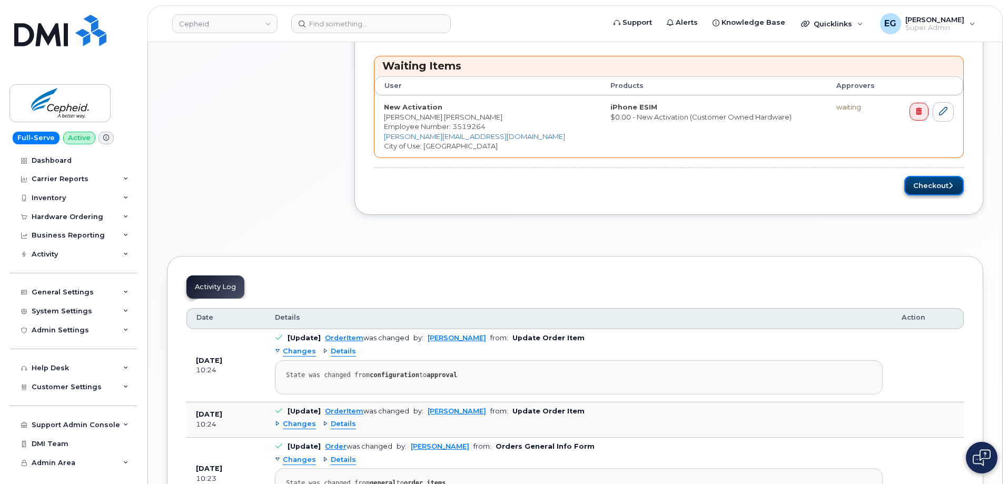
click at [935, 190] on button "Checkout" at bounding box center [934, 185] width 60 height 19
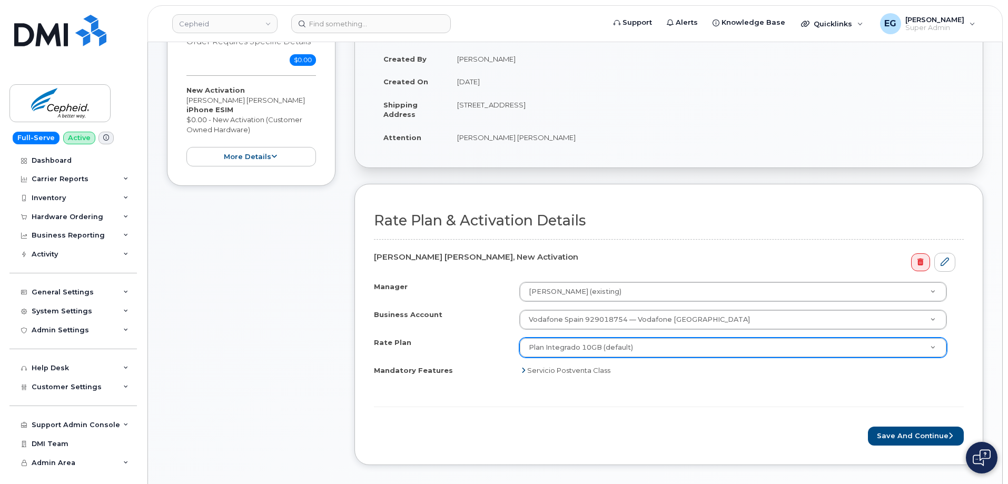
scroll to position [211, 0]
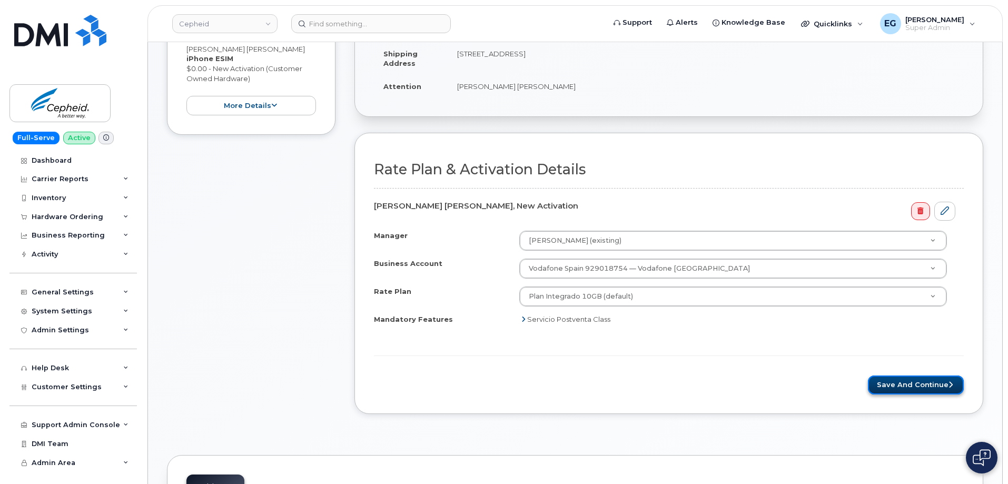
click at [912, 387] on button "Save and Continue" at bounding box center [916, 384] width 96 height 19
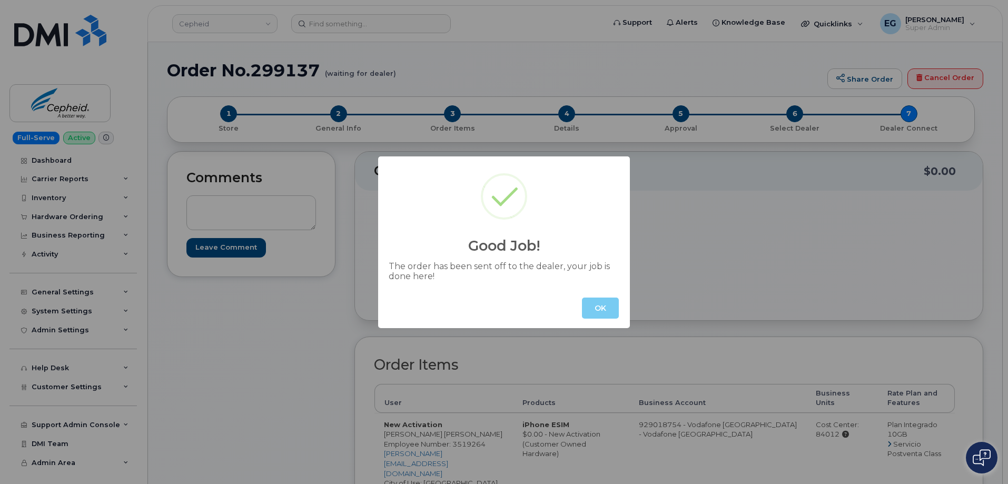
click at [597, 302] on button "OK" at bounding box center [600, 308] width 37 height 21
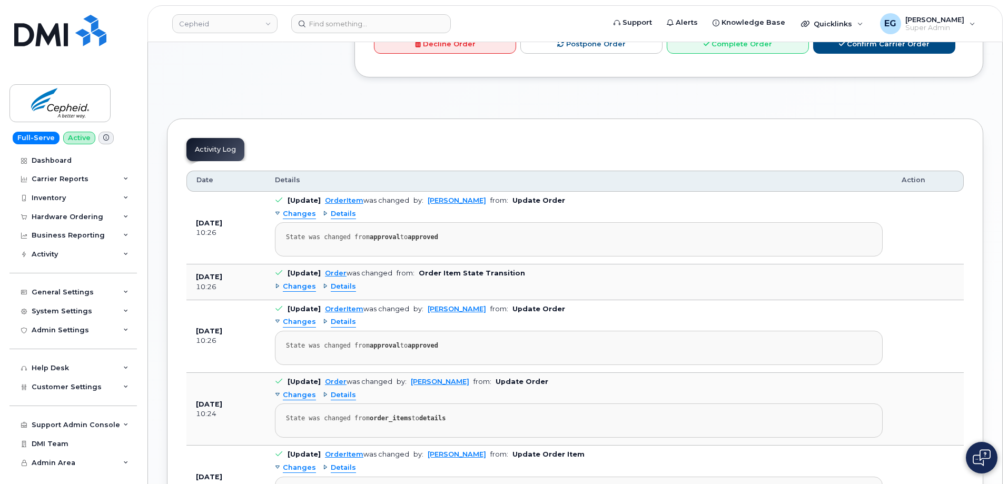
scroll to position [527, 0]
